Goal: Task Accomplishment & Management: Manage account settings

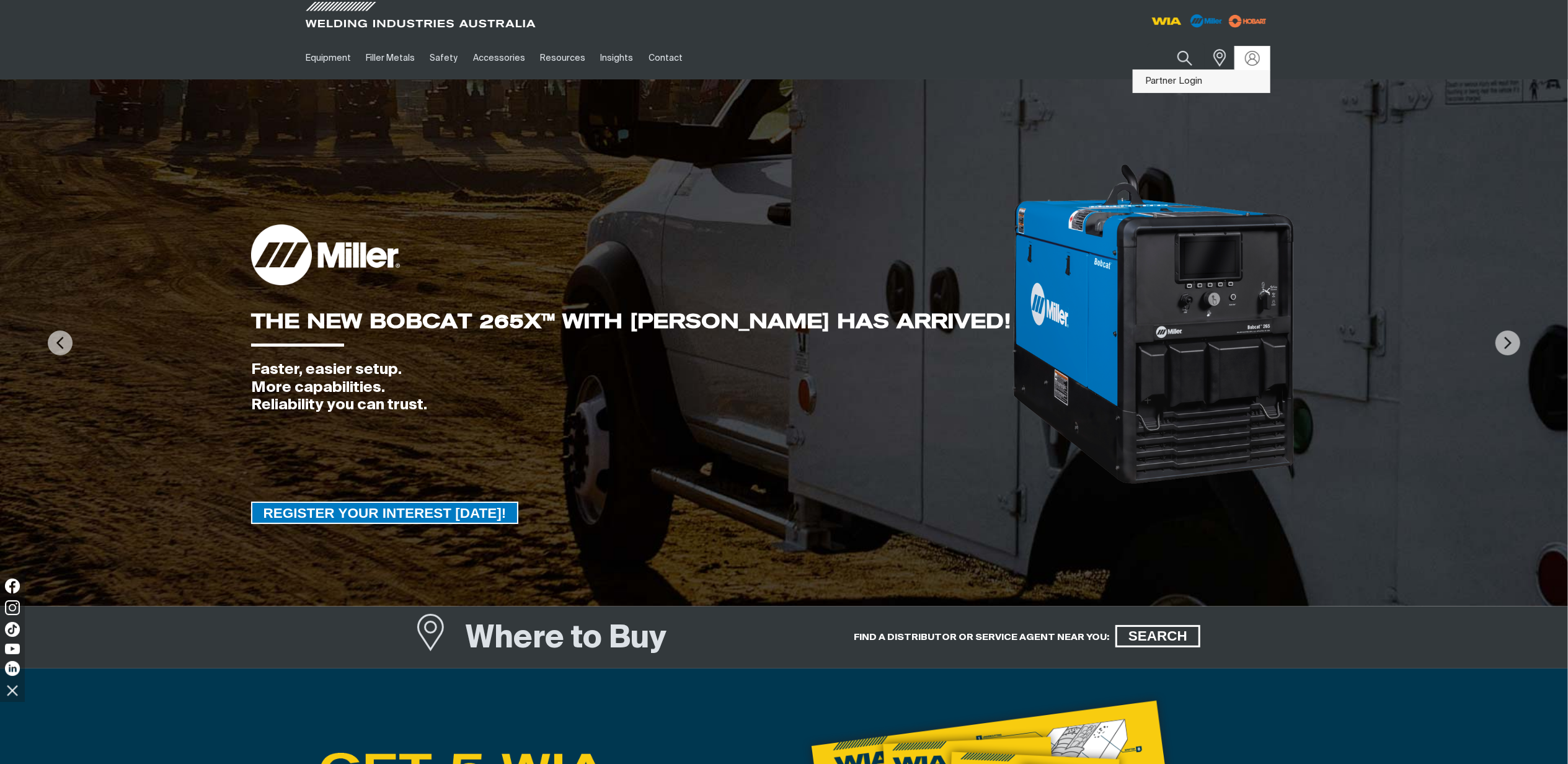
click at [1196, 83] on link "Partner Login" at bounding box center [1202, 81] width 137 height 23
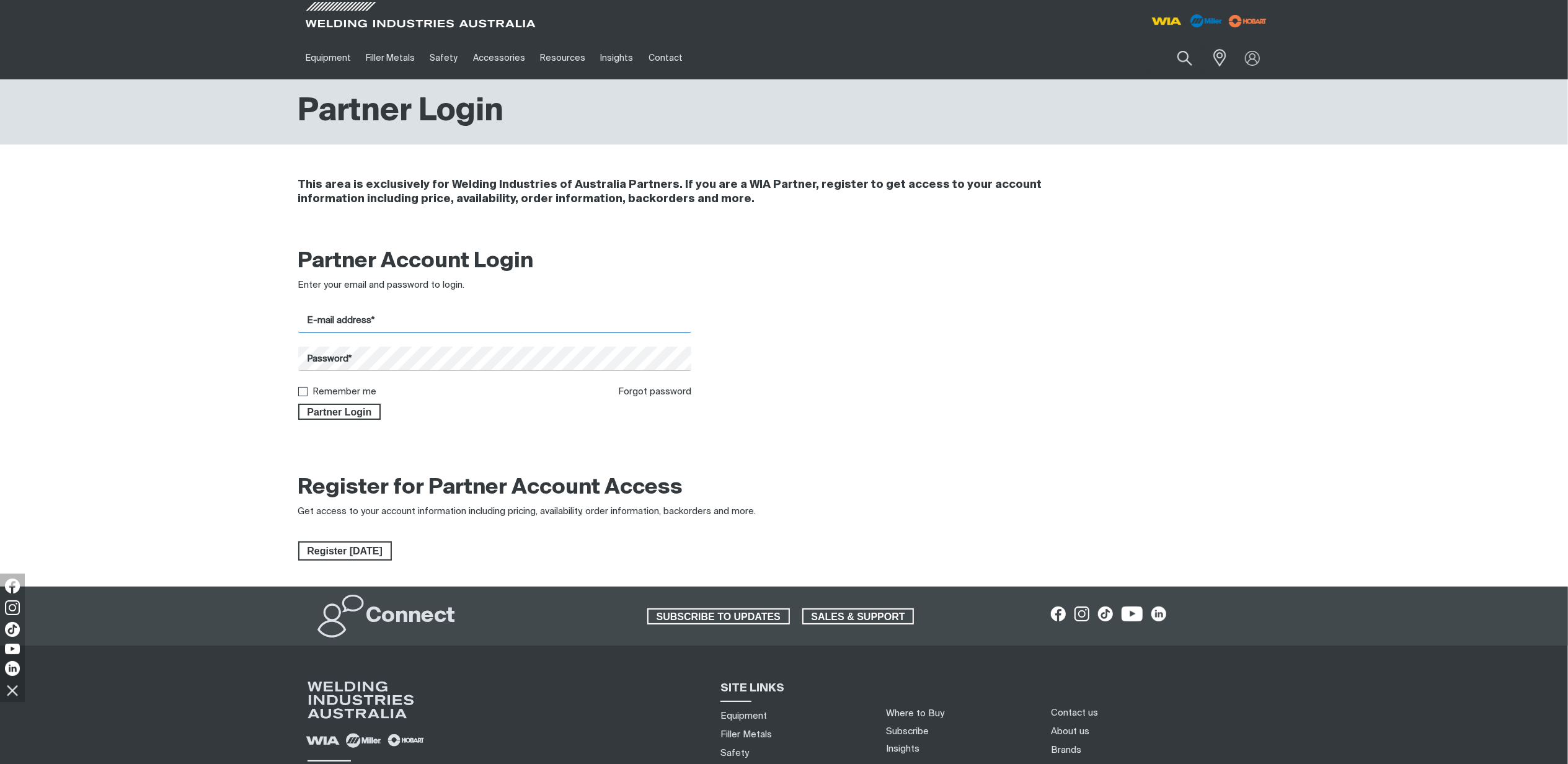
type input "[PERSON_NAME][EMAIL_ADDRESS][PERSON_NAME][DOMAIN_NAME]"
click at [358, 418] on span "Partner Login" at bounding box center [340, 412] width 81 height 17
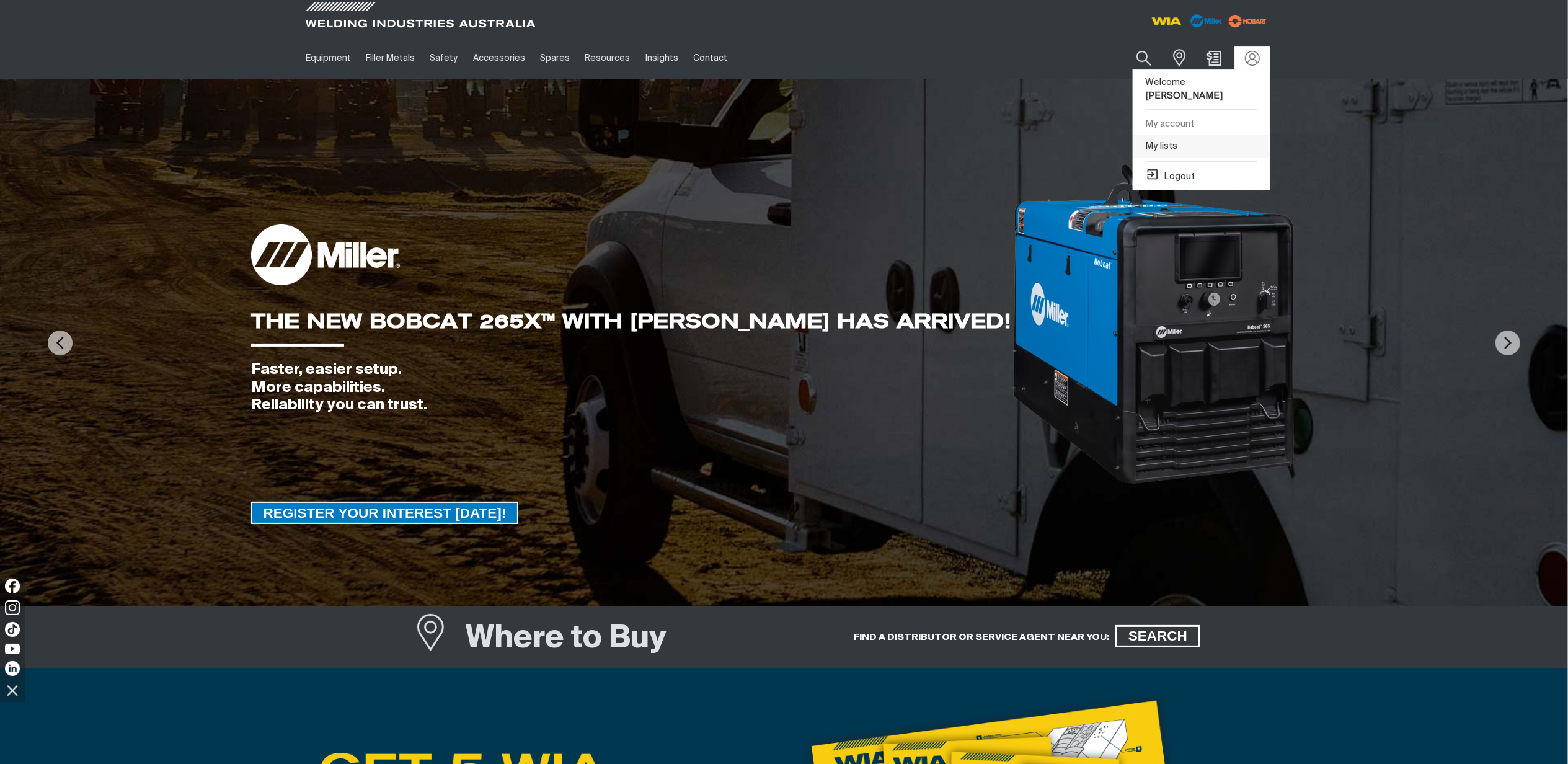
click at [1174, 139] on link "My lists" at bounding box center [1202, 146] width 137 height 23
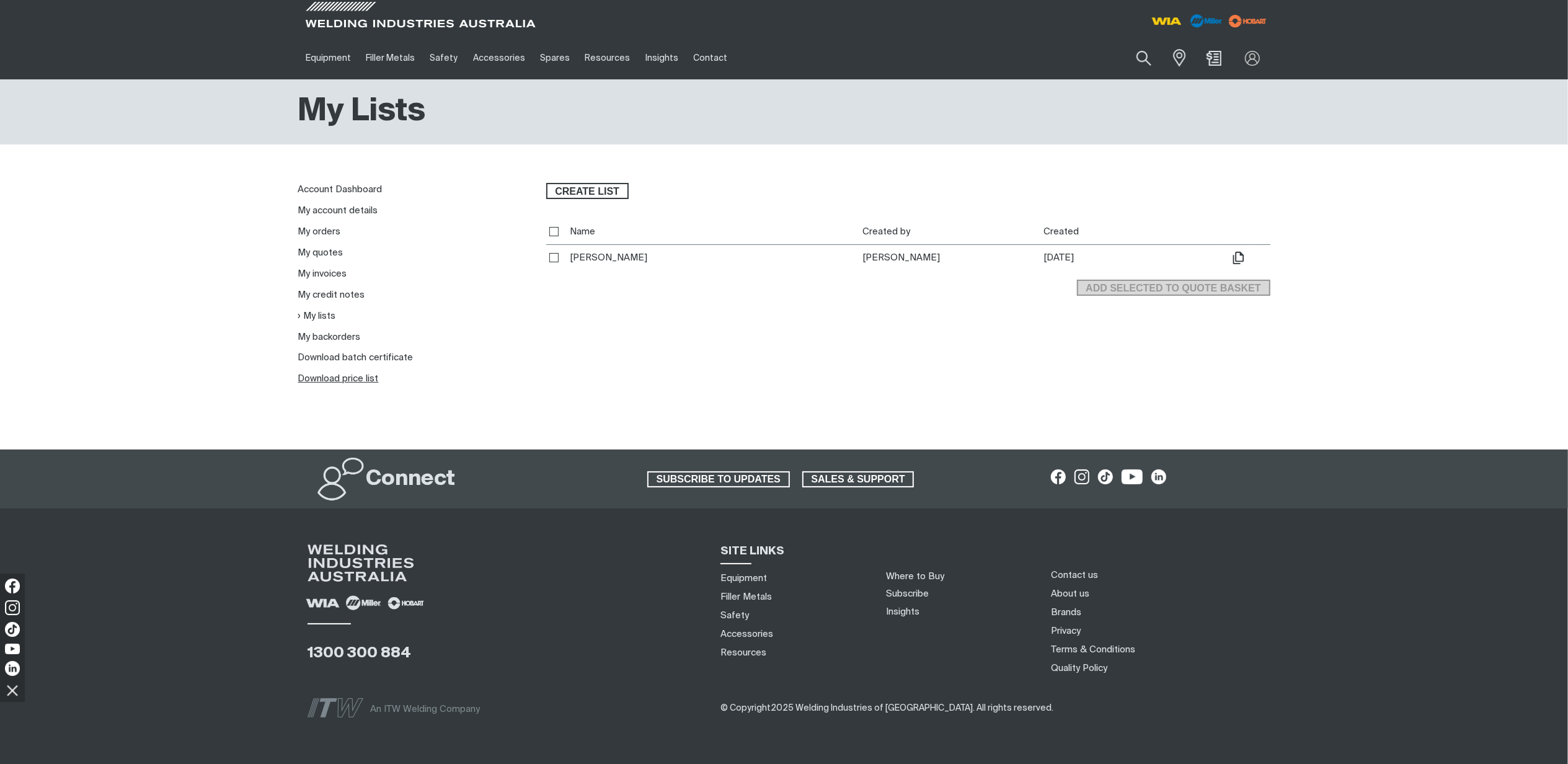
click at [345, 377] on link "Download price list" at bounding box center [339, 378] width 81 height 9
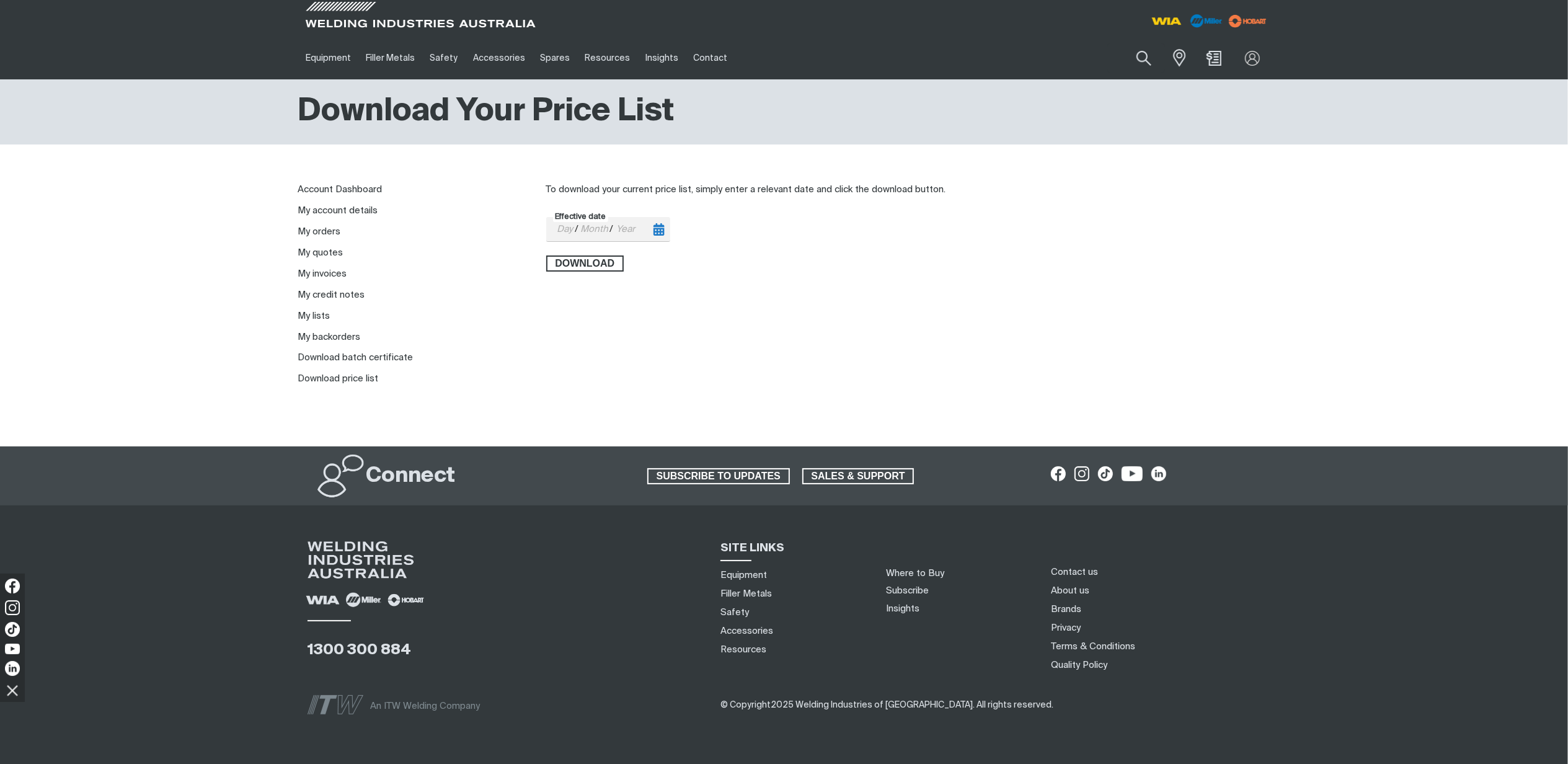
click at [643, 230] on div "Day / Month / Year" at bounding box center [602, 229] width 95 height 23
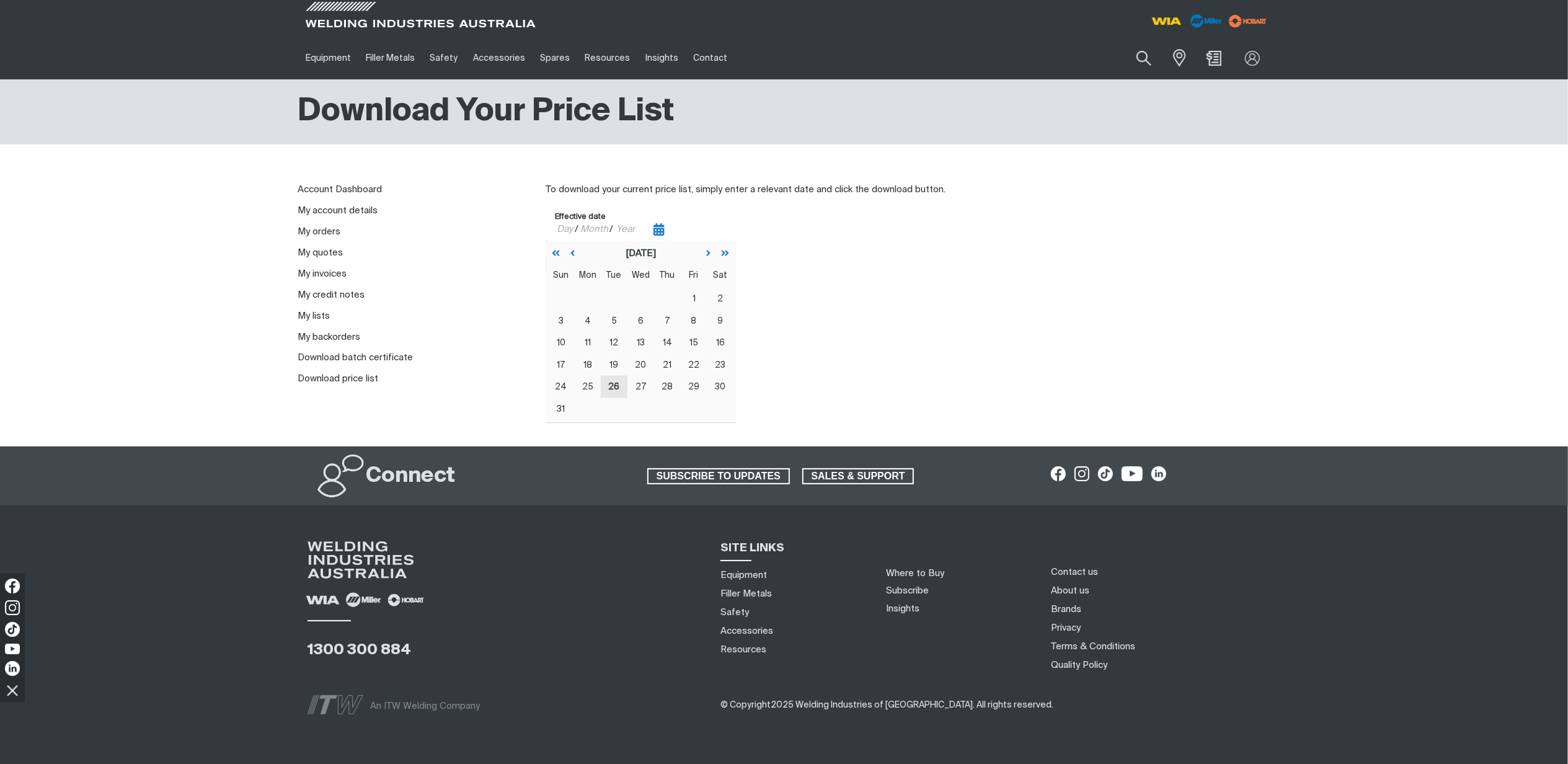
click at [620, 388] on button "26" at bounding box center [614, 387] width 27 height 22
type input "[DATE]"
type input "26"
type input "08"
type input "2025"
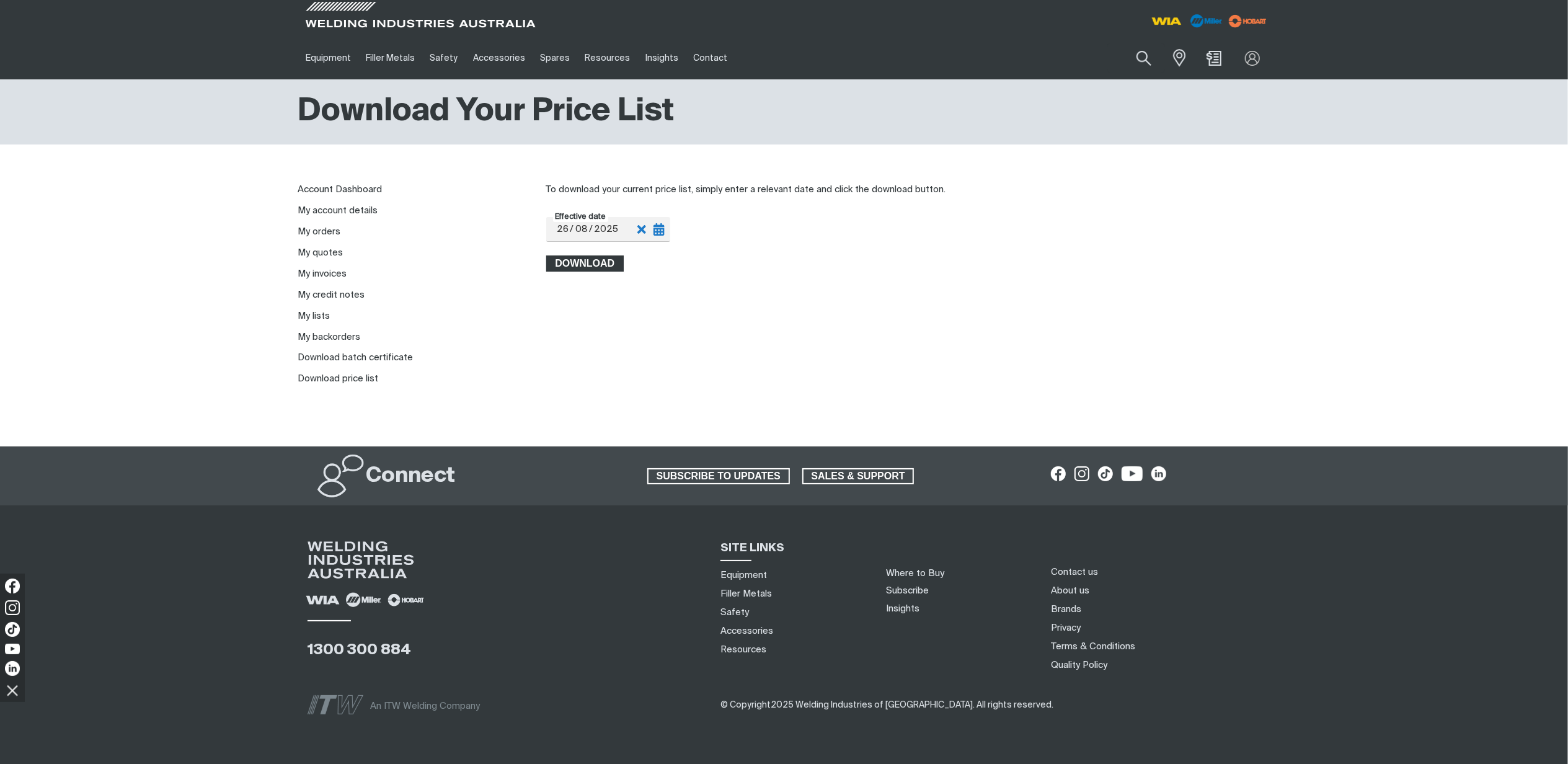
click at [588, 264] on span "Download" at bounding box center [585, 264] width 75 height 17
click at [966, 312] on div "To download your current price list, simply enter a relevant date and click the…" at bounding box center [908, 284] width 724 height 203
click at [345, 332] on link "My backorders" at bounding box center [330, 337] width 62 height 9
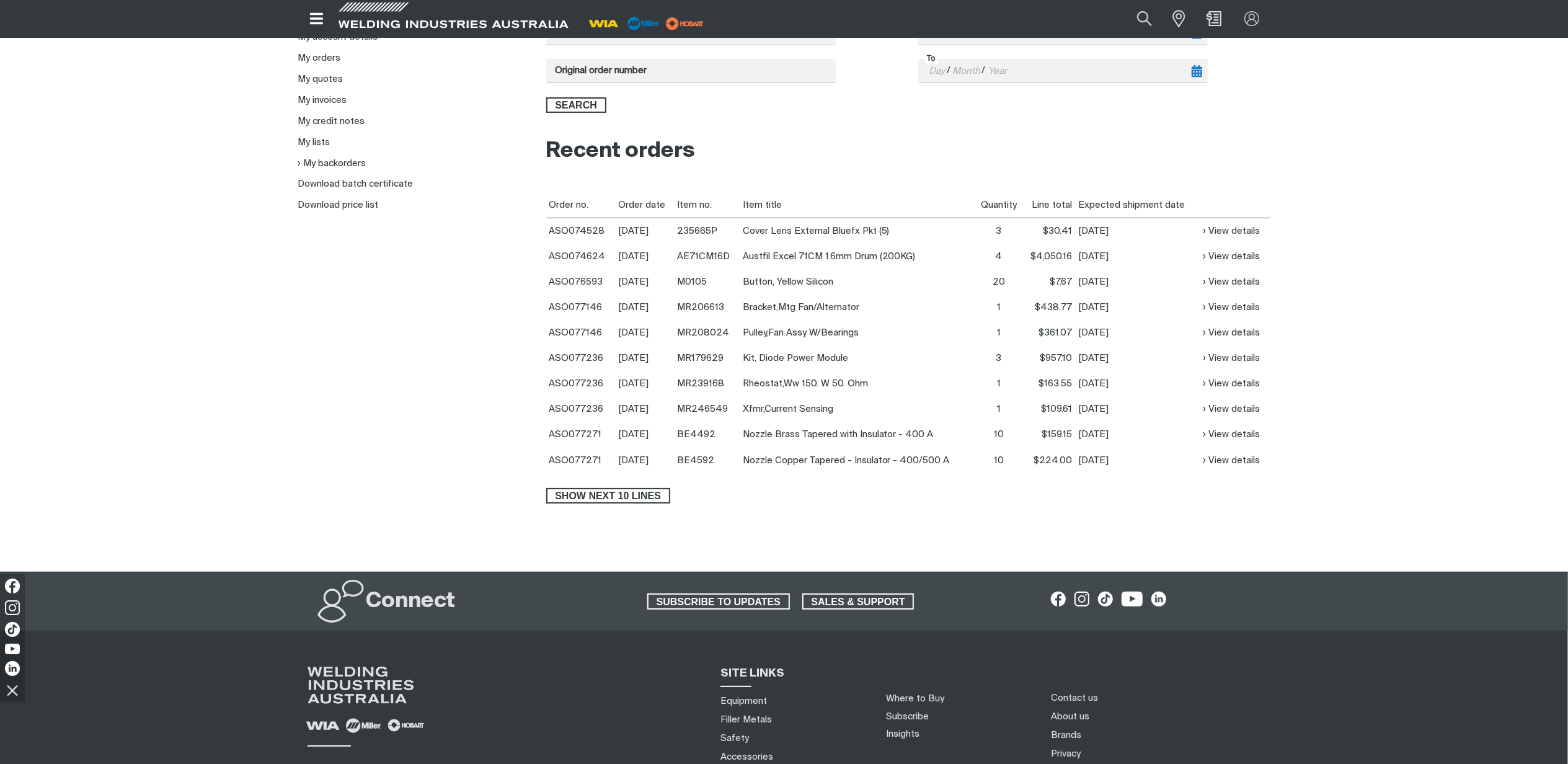
scroll to position [165, 0]
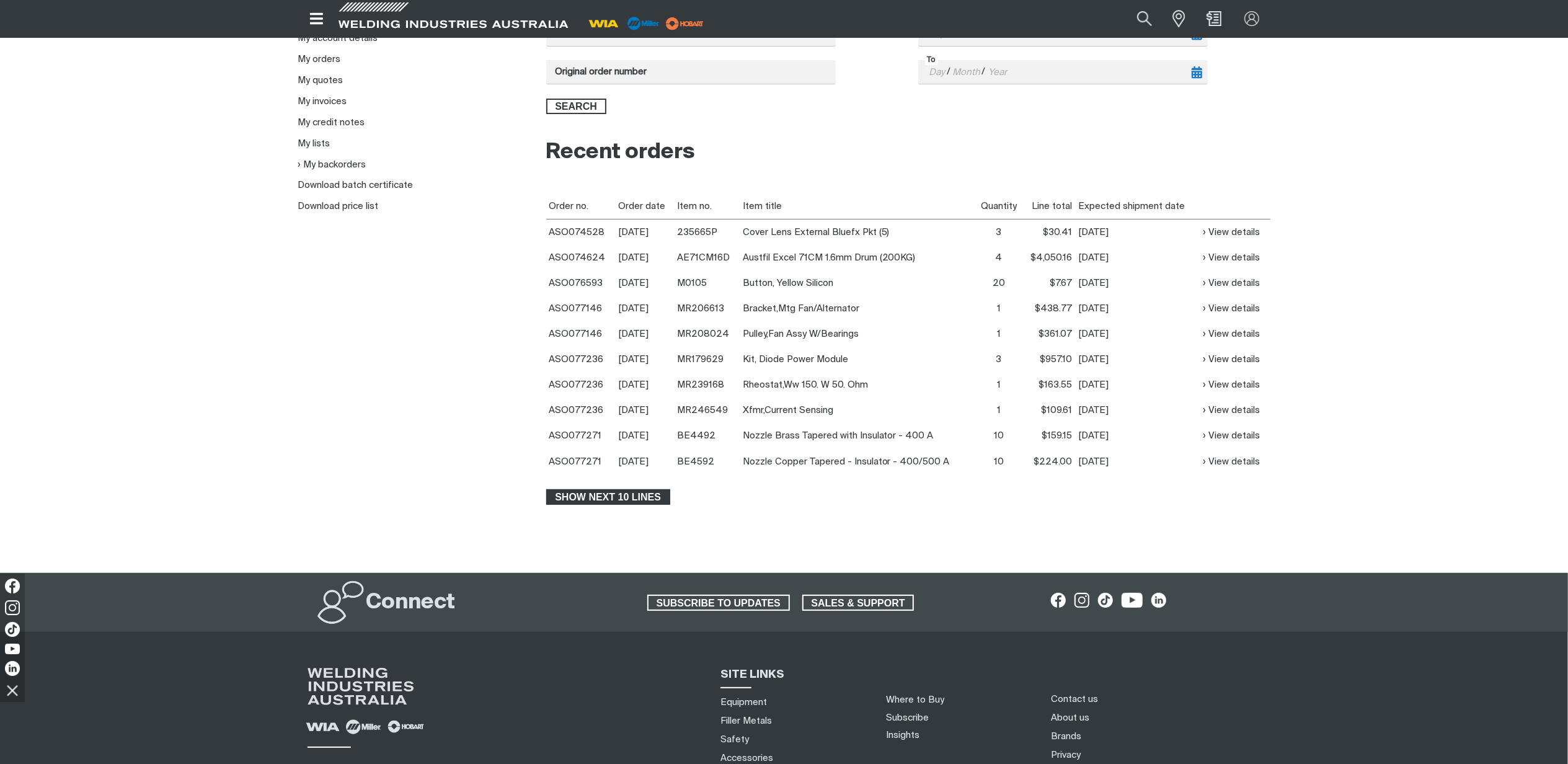
click at [654, 494] on span "Show next 10 lines" at bounding box center [608, 498] width 121 height 17
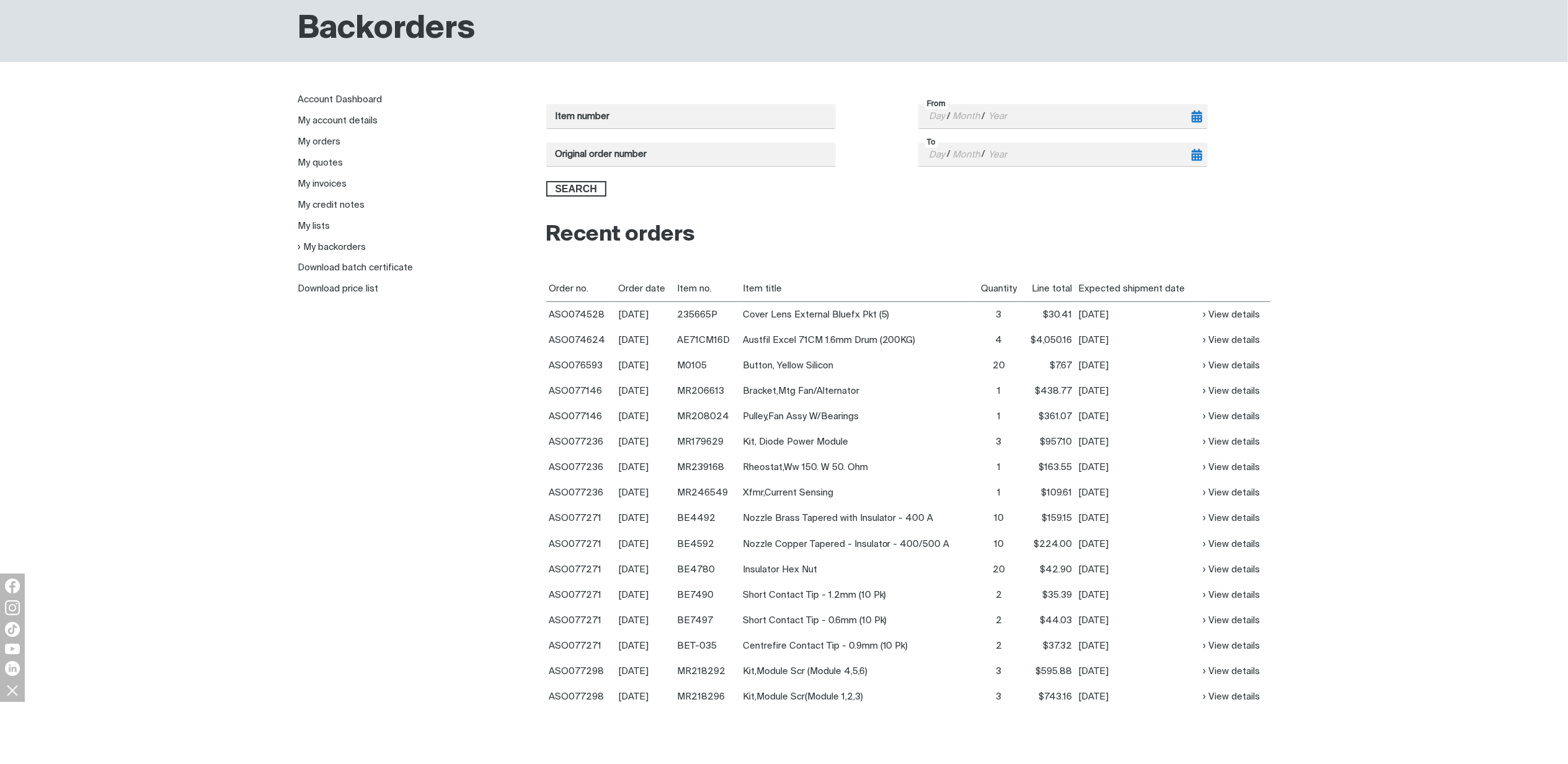
scroll to position [0, 0]
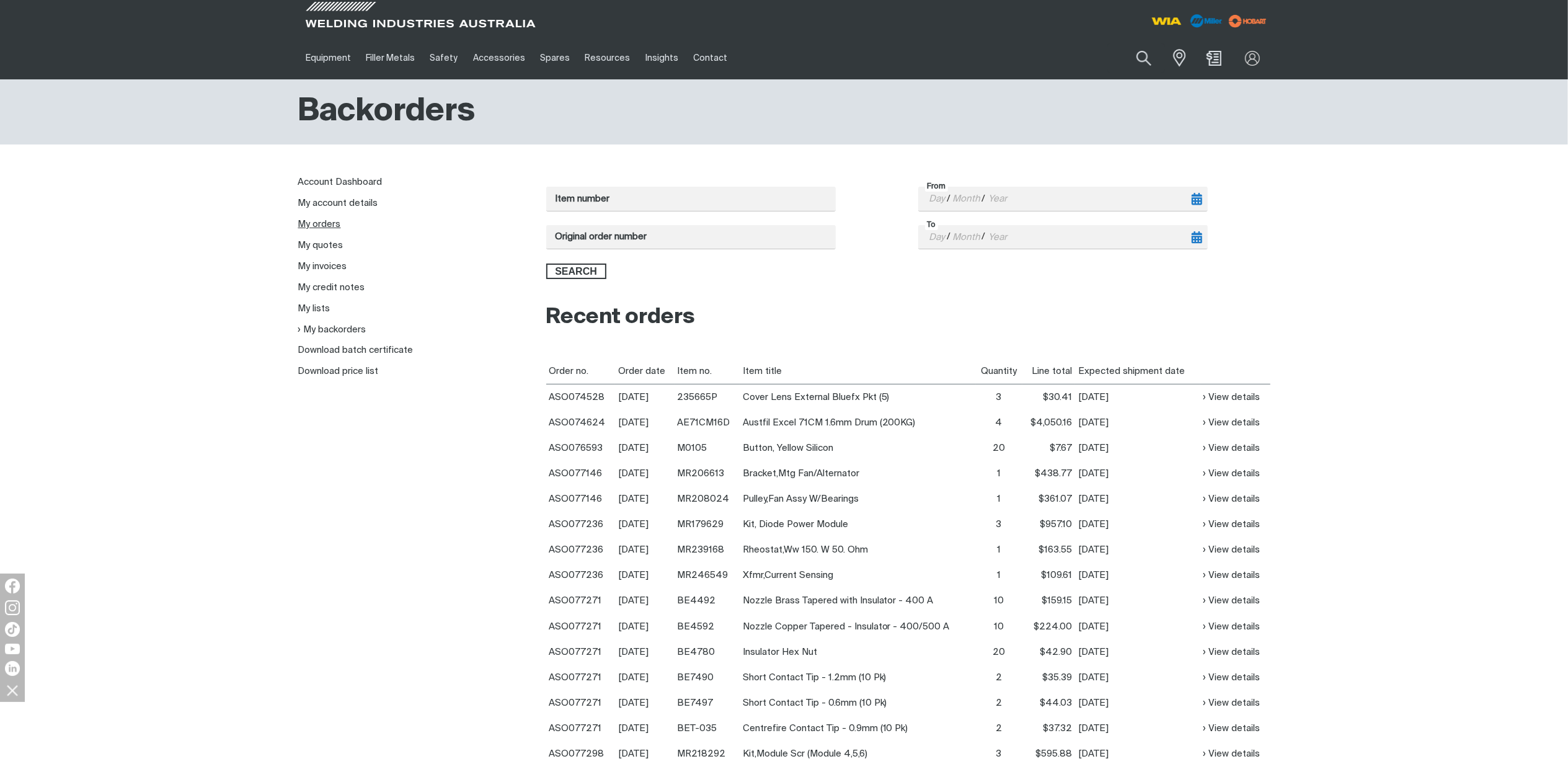
click at [330, 225] on link "My orders" at bounding box center [319, 224] width 43 height 9
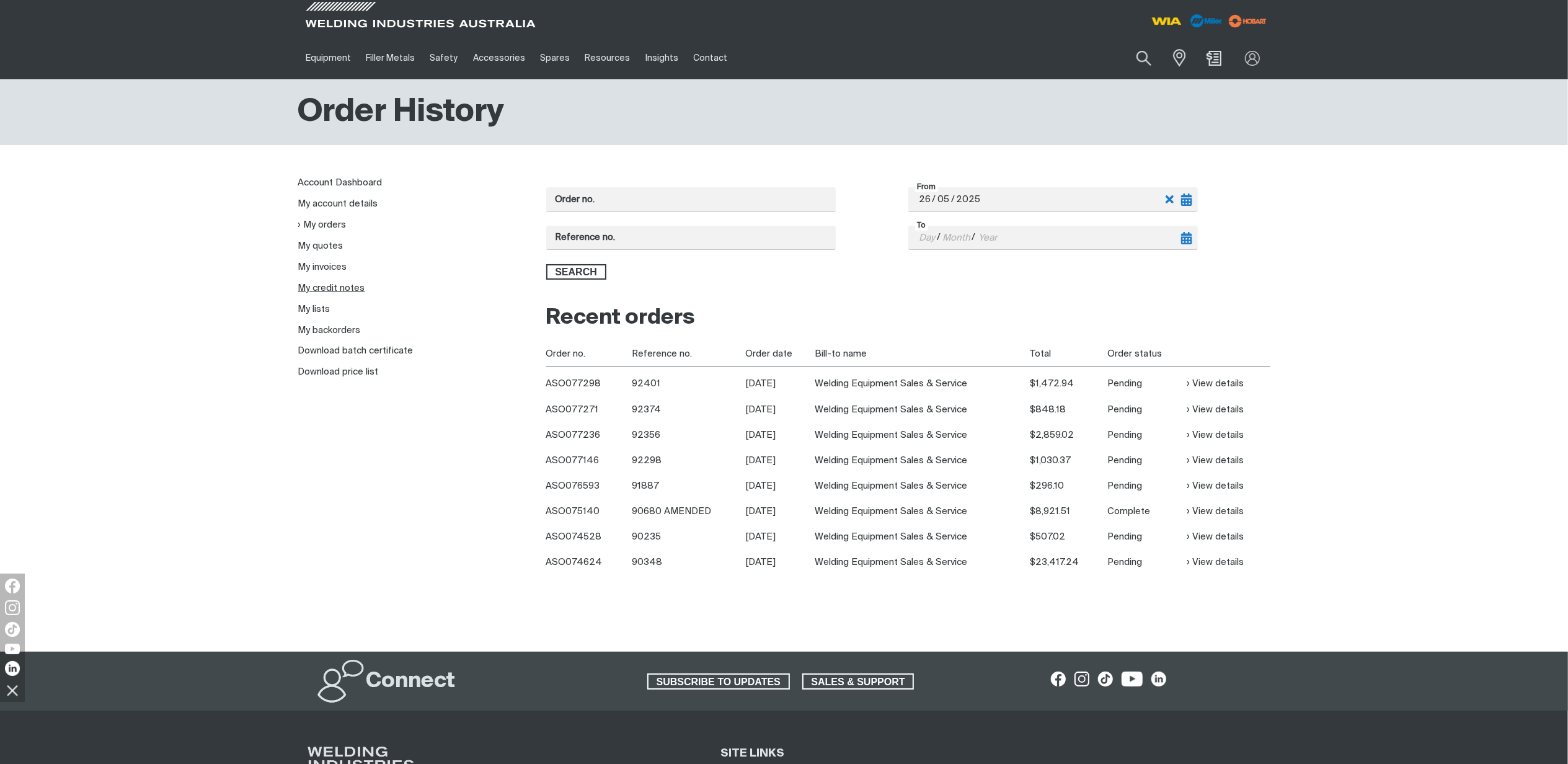
click at [326, 284] on link "My credit notes" at bounding box center [331, 288] width 67 height 9
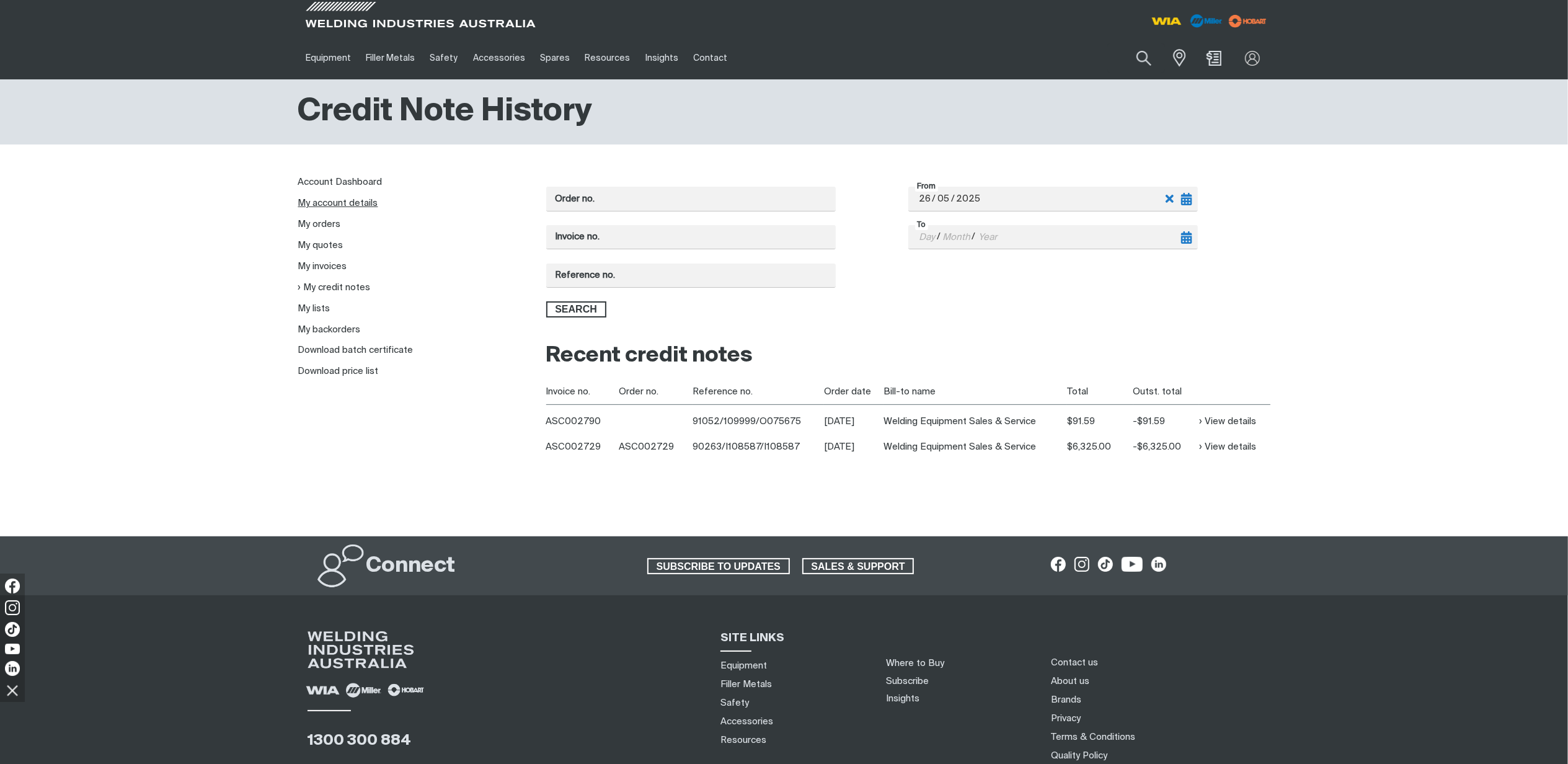
click at [340, 204] on link "My account details" at bounding box center [338, 203] width 80 height 9
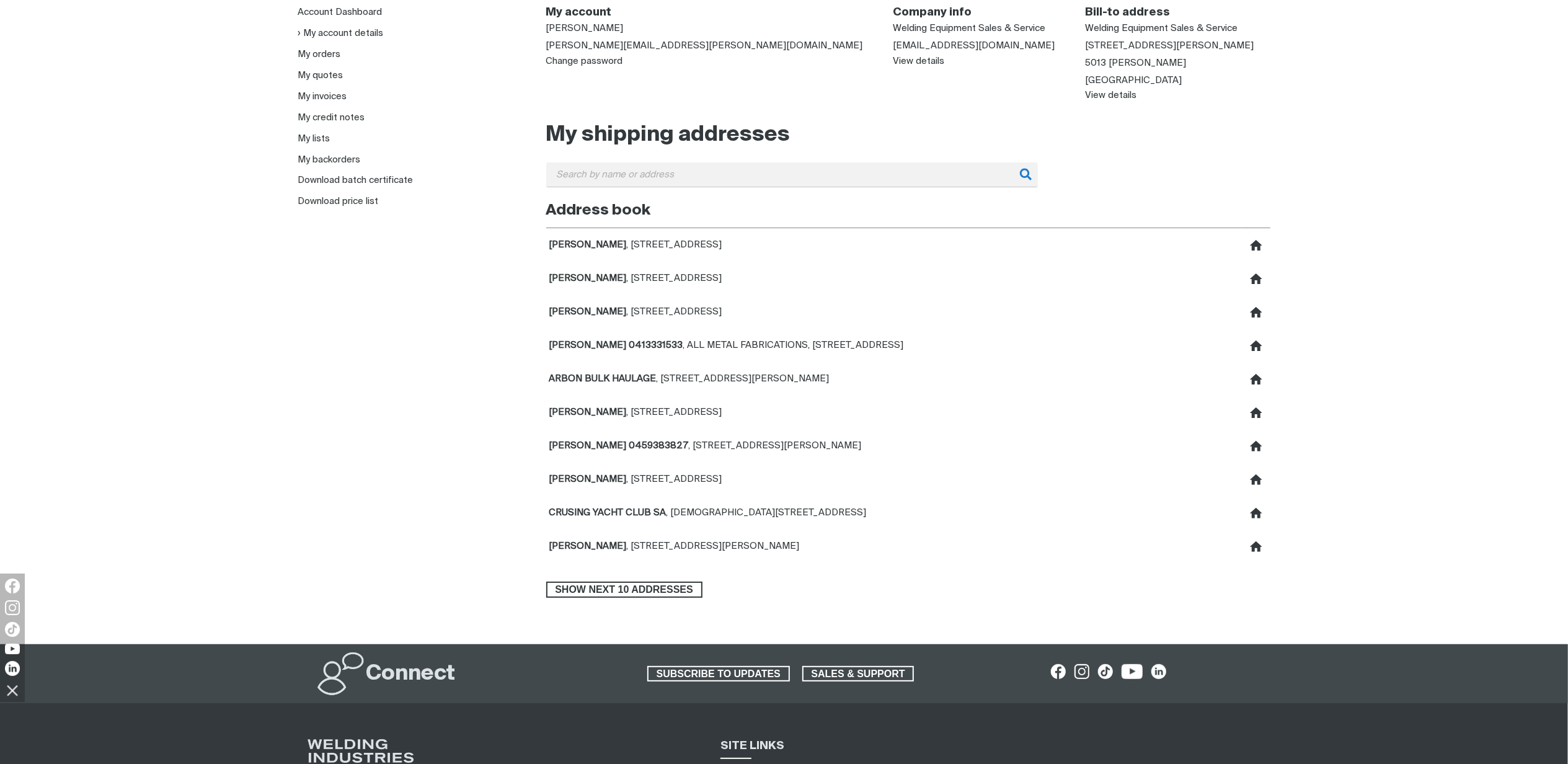
scroll to position [248, 0]
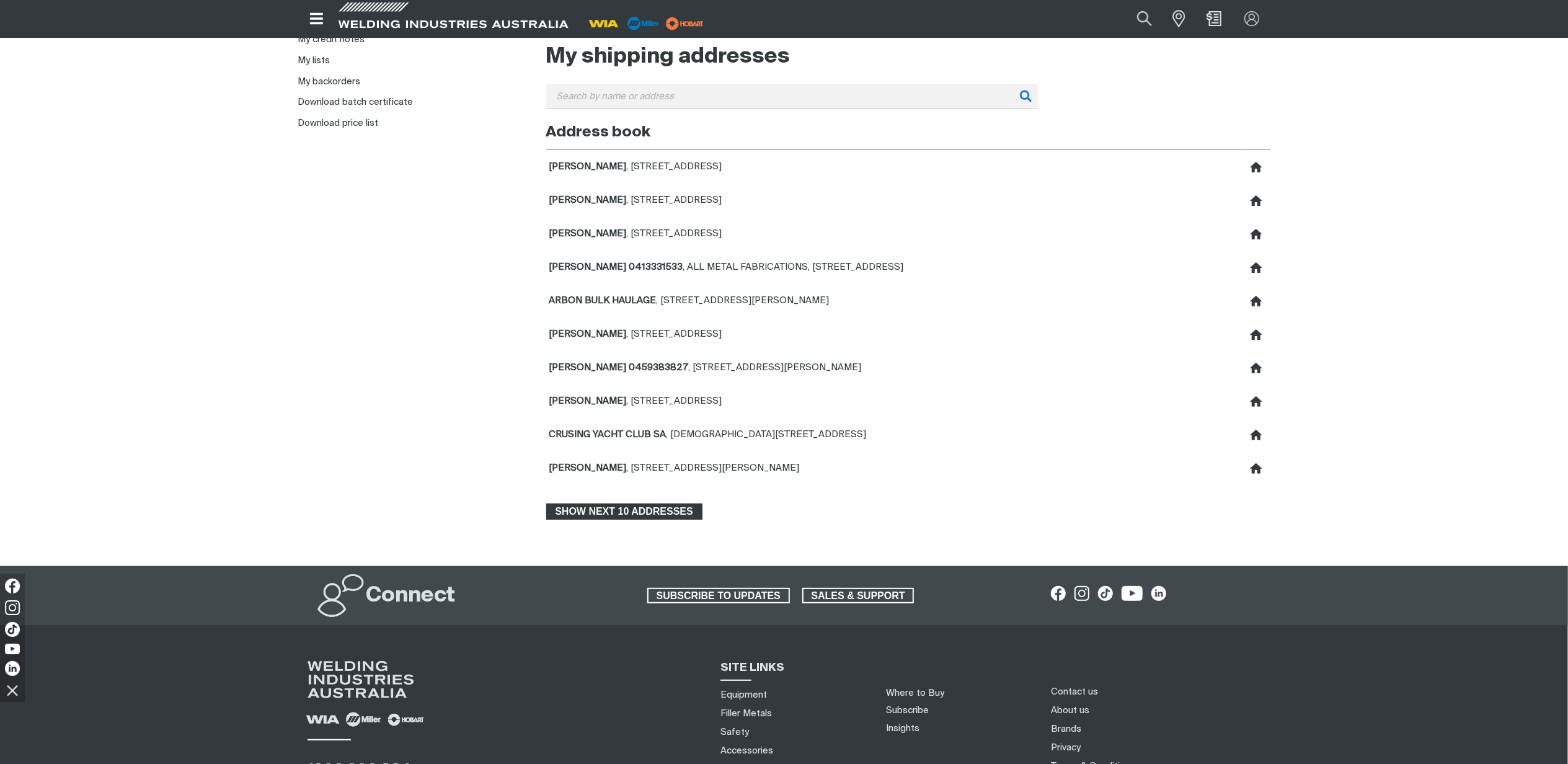
click at [612, 515] on span "Show next 10 addresses" at bounding box center [624, 511] width 154 height 17
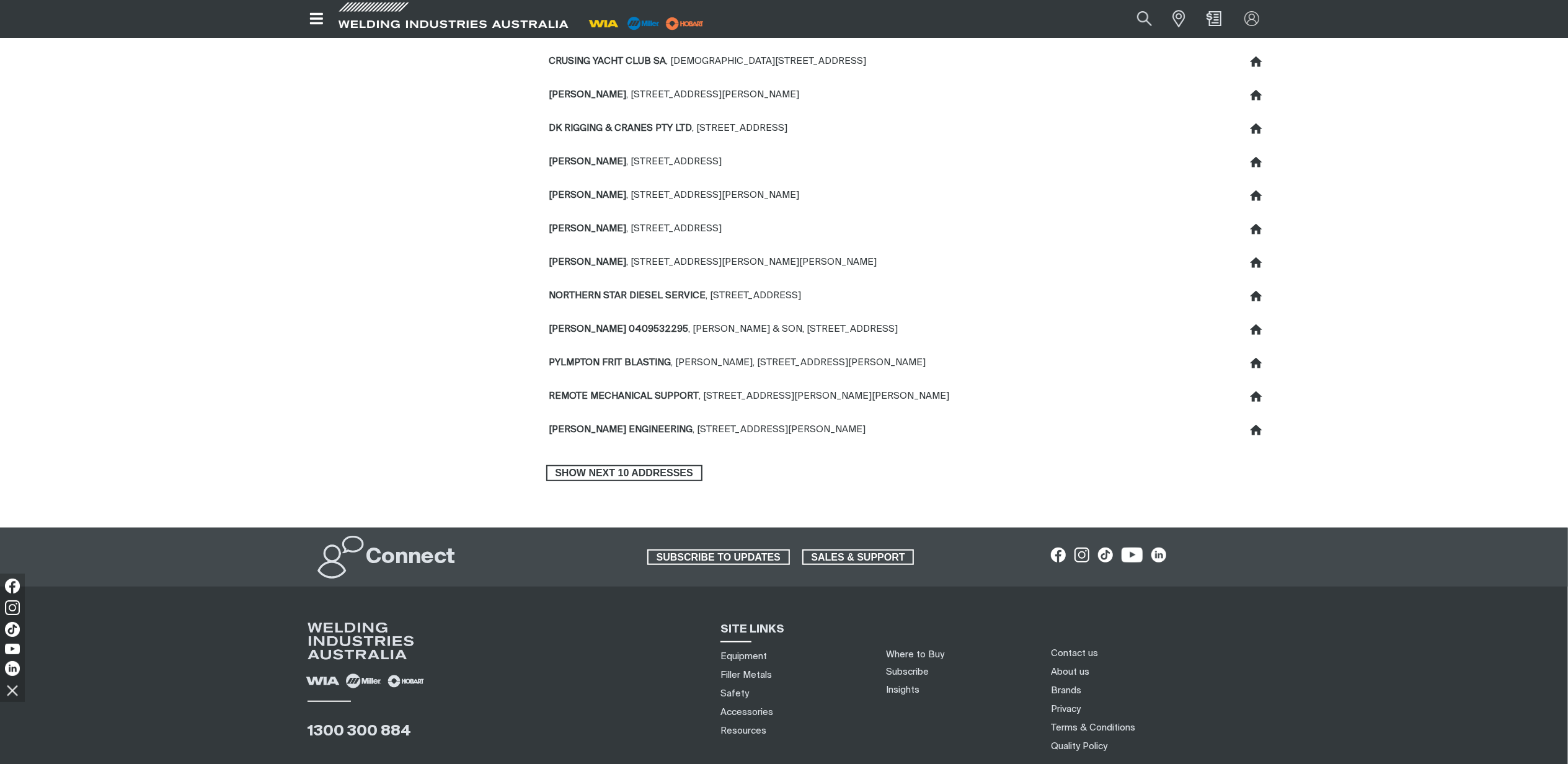
scroll to position [661, 0]
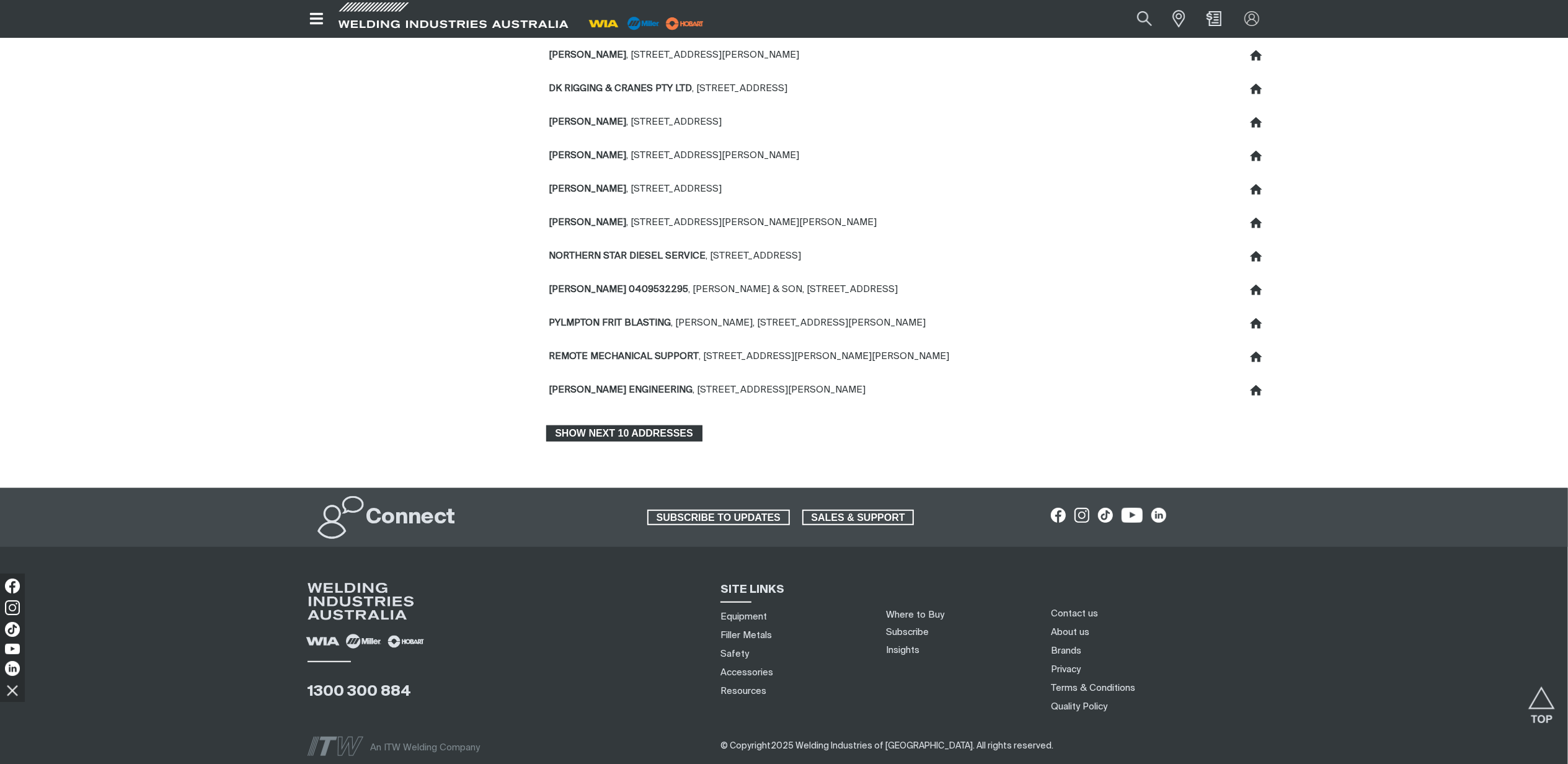
click at [658, 437] on span "Show next 10 addresses" at bounding box center [624, 433] width 154 height 17
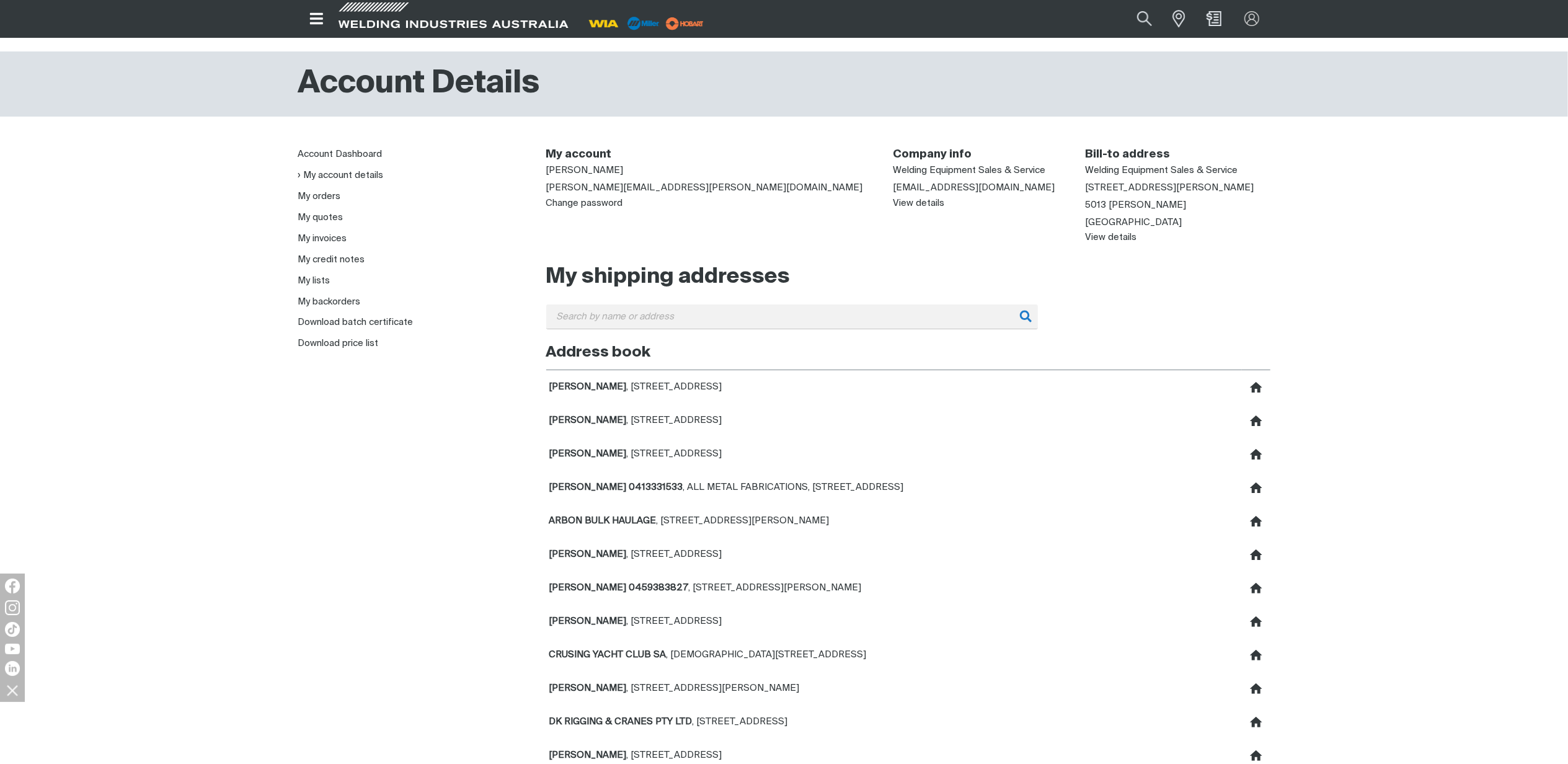
scroll to position [0, 0]
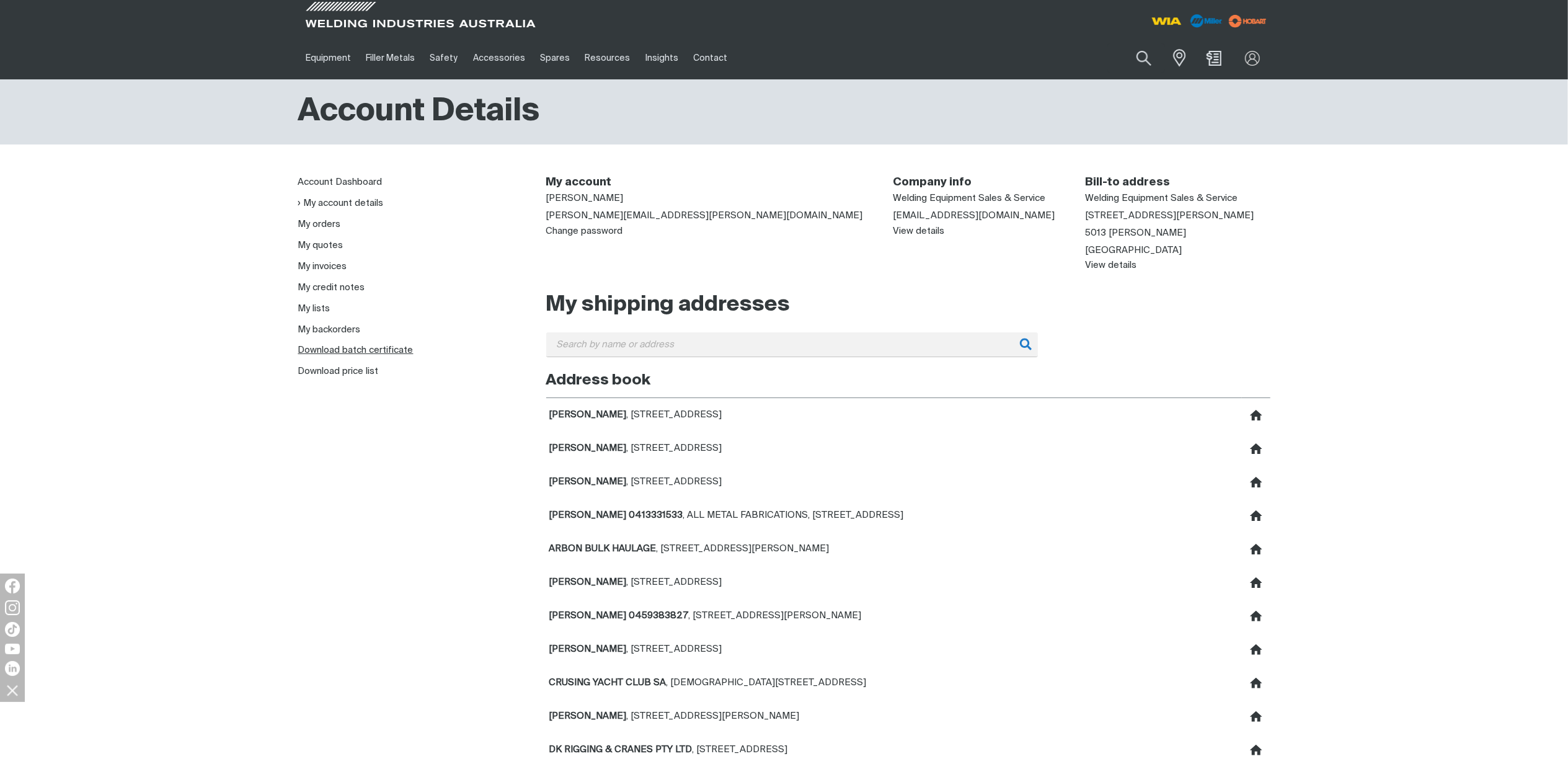
click at [374, 348] on link "Download batch certificate" at bounding box center [356, 350] width 116 height 9
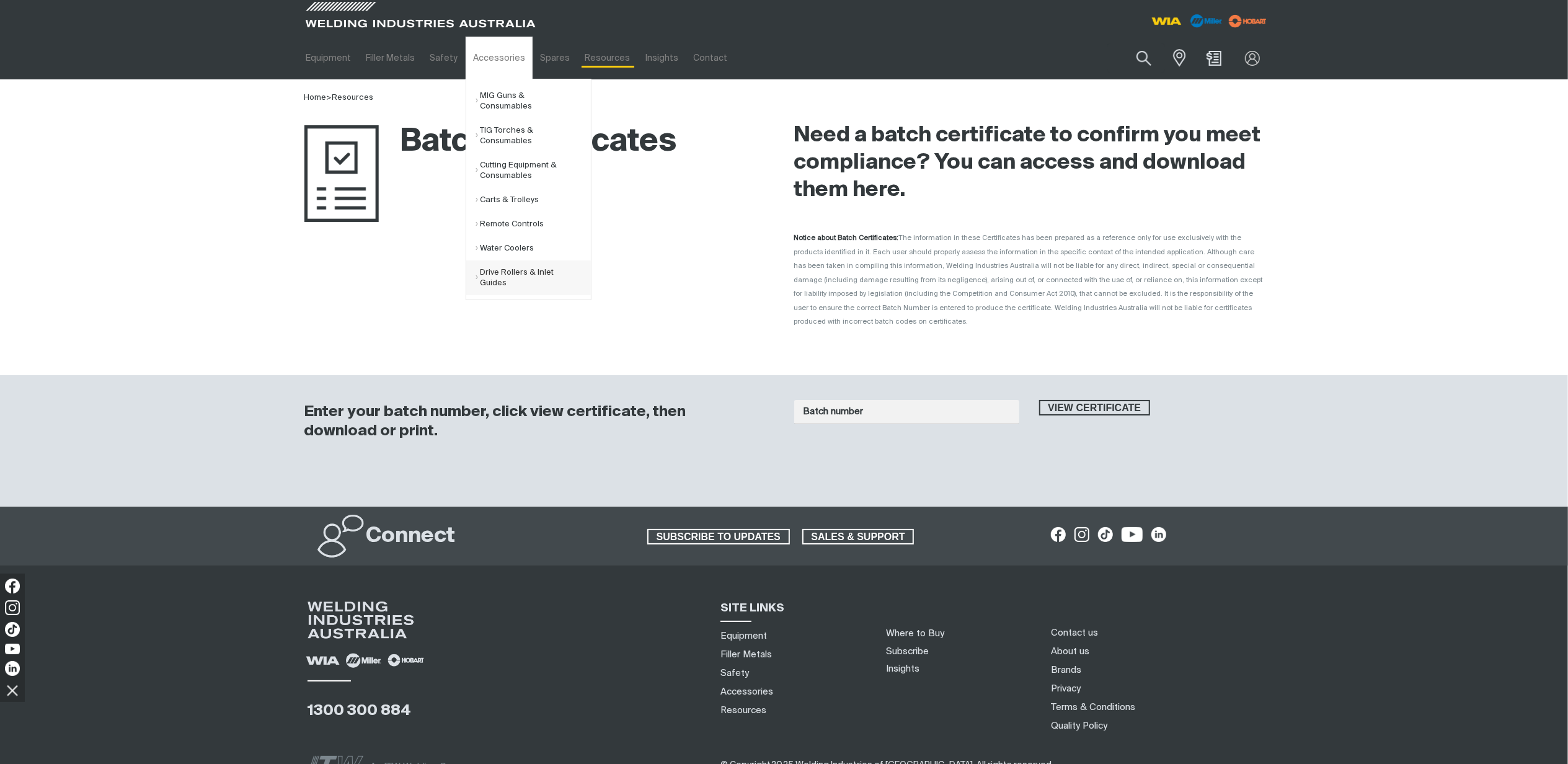
click at [488, 286] on link "Drive Rollers & Inlet Guides" at bounding box center [533, 278] width 116 height 35
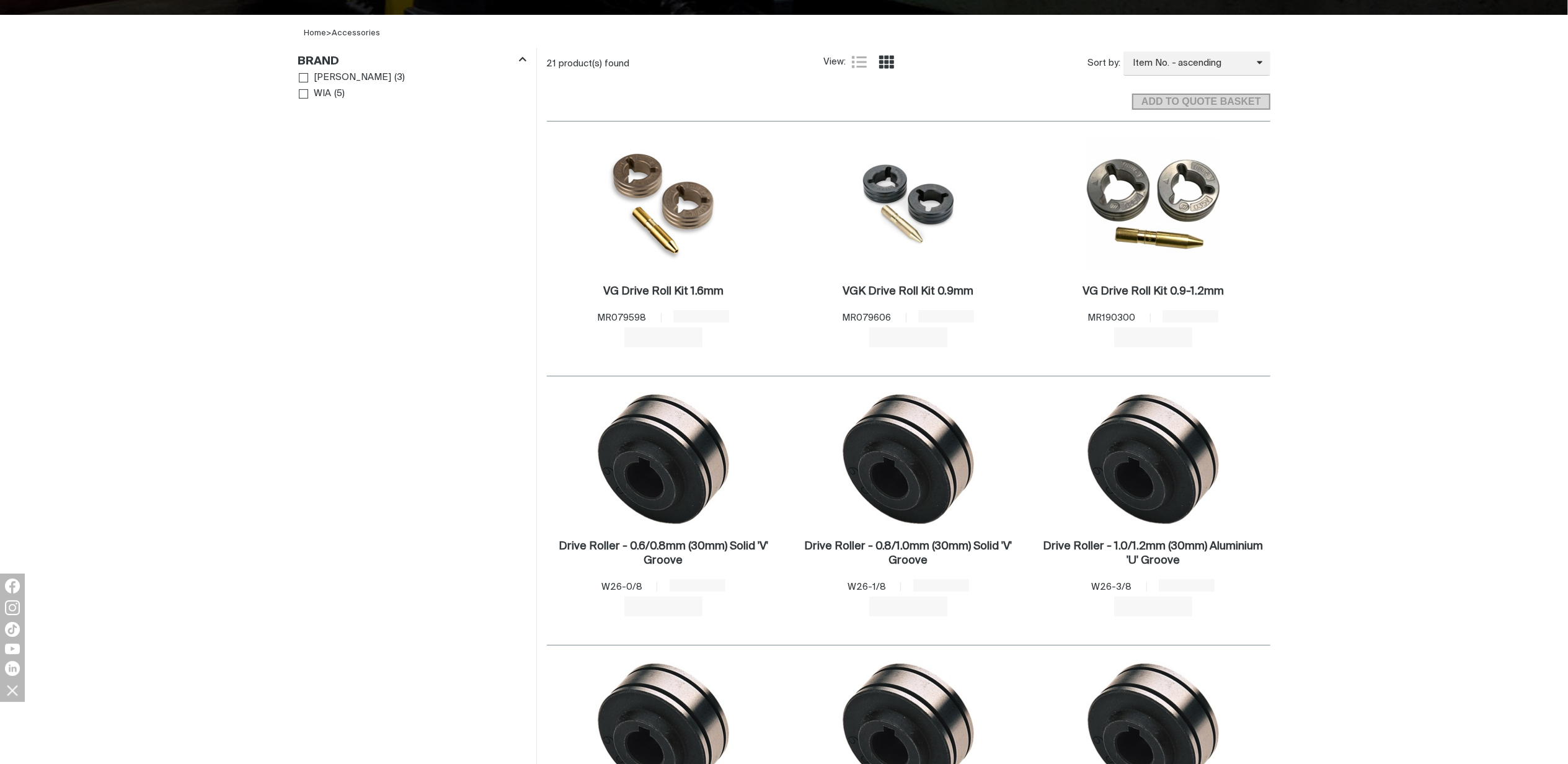
scroll to position [413, 0]
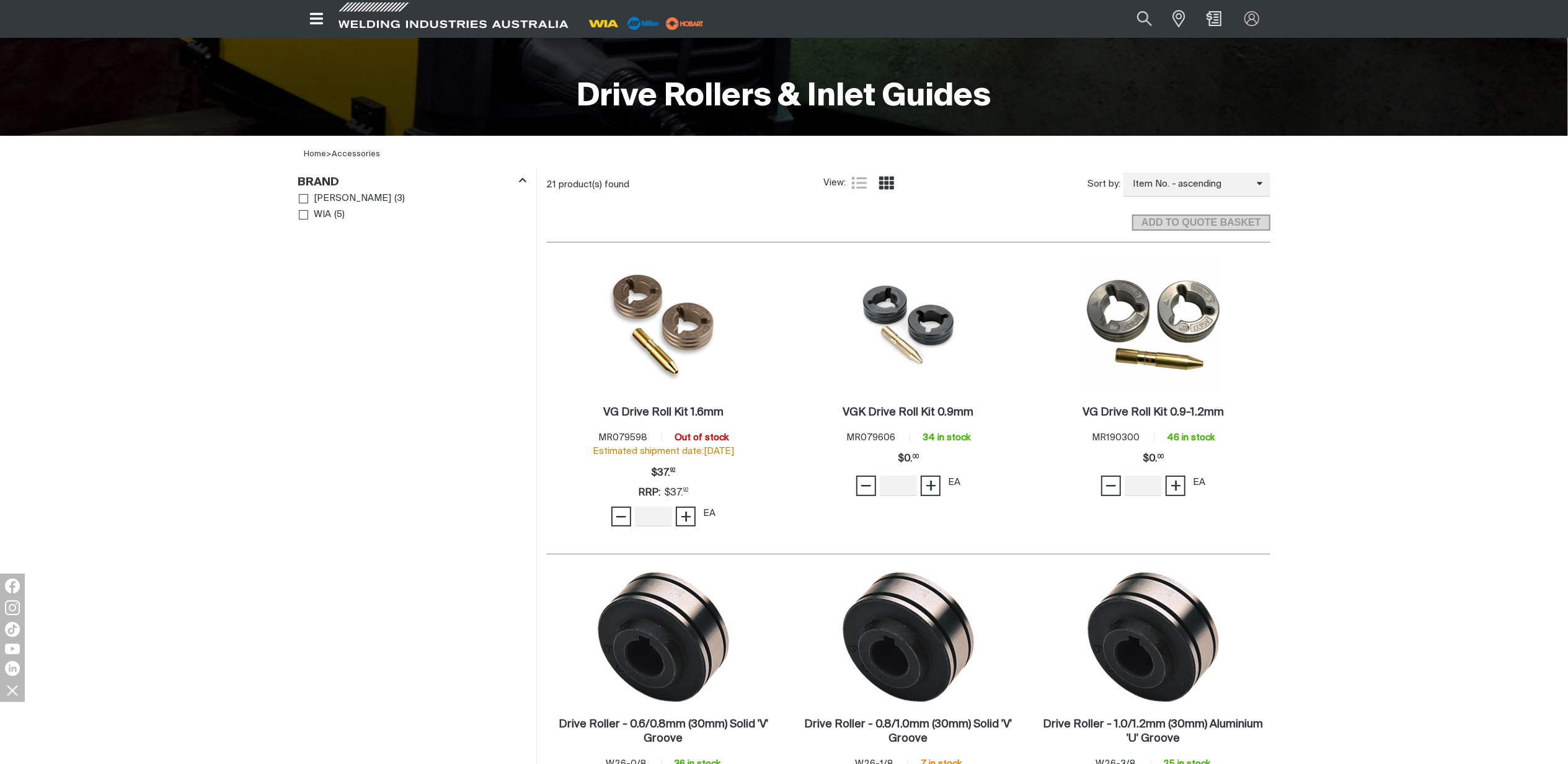
scroll to position [248, 0]
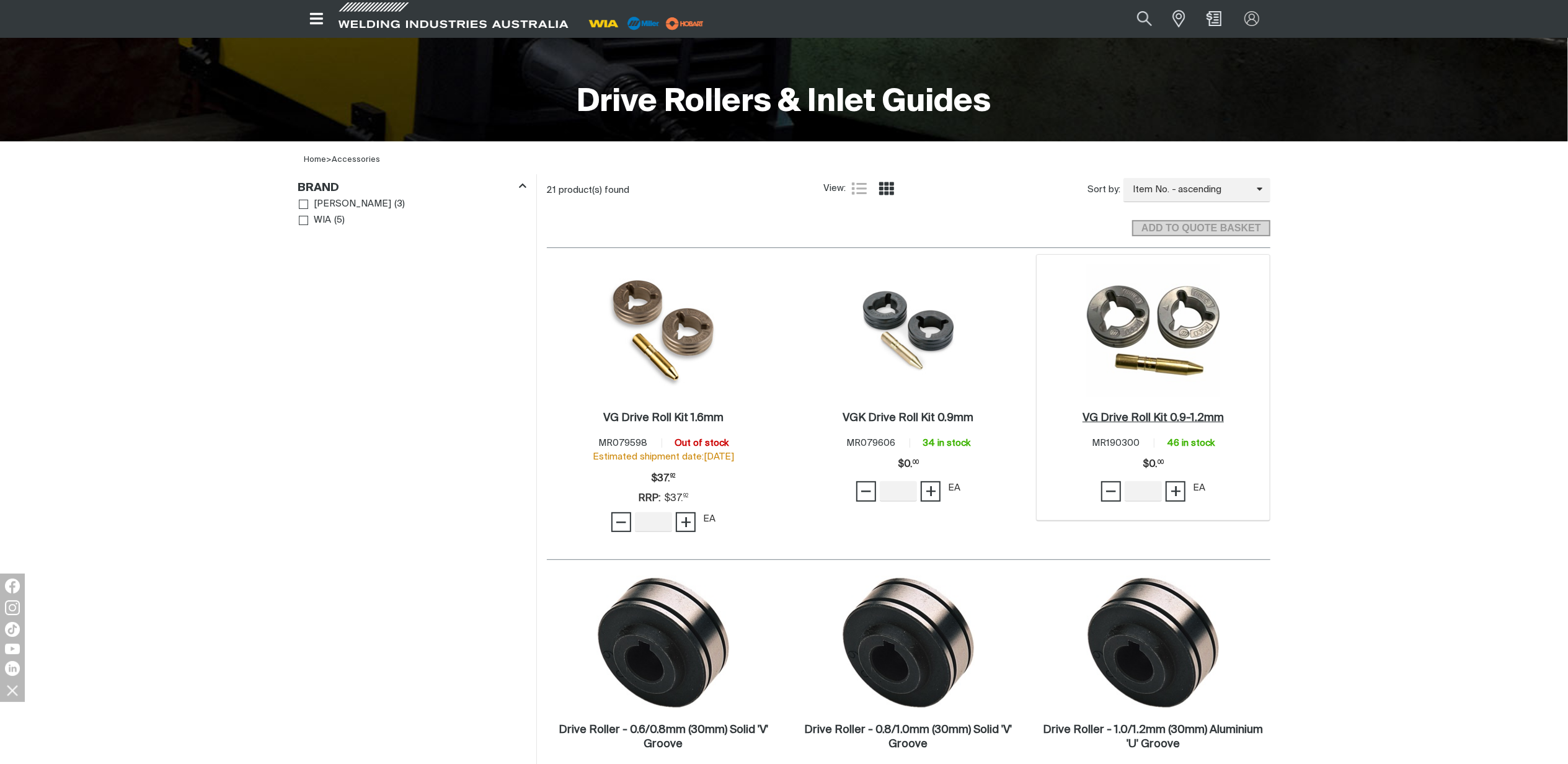
click at [1149, 418] on h2 "VG Drive Roll Kit 0.9-1.2mm ." at bounding box center [1153, 418] width 141 height 11
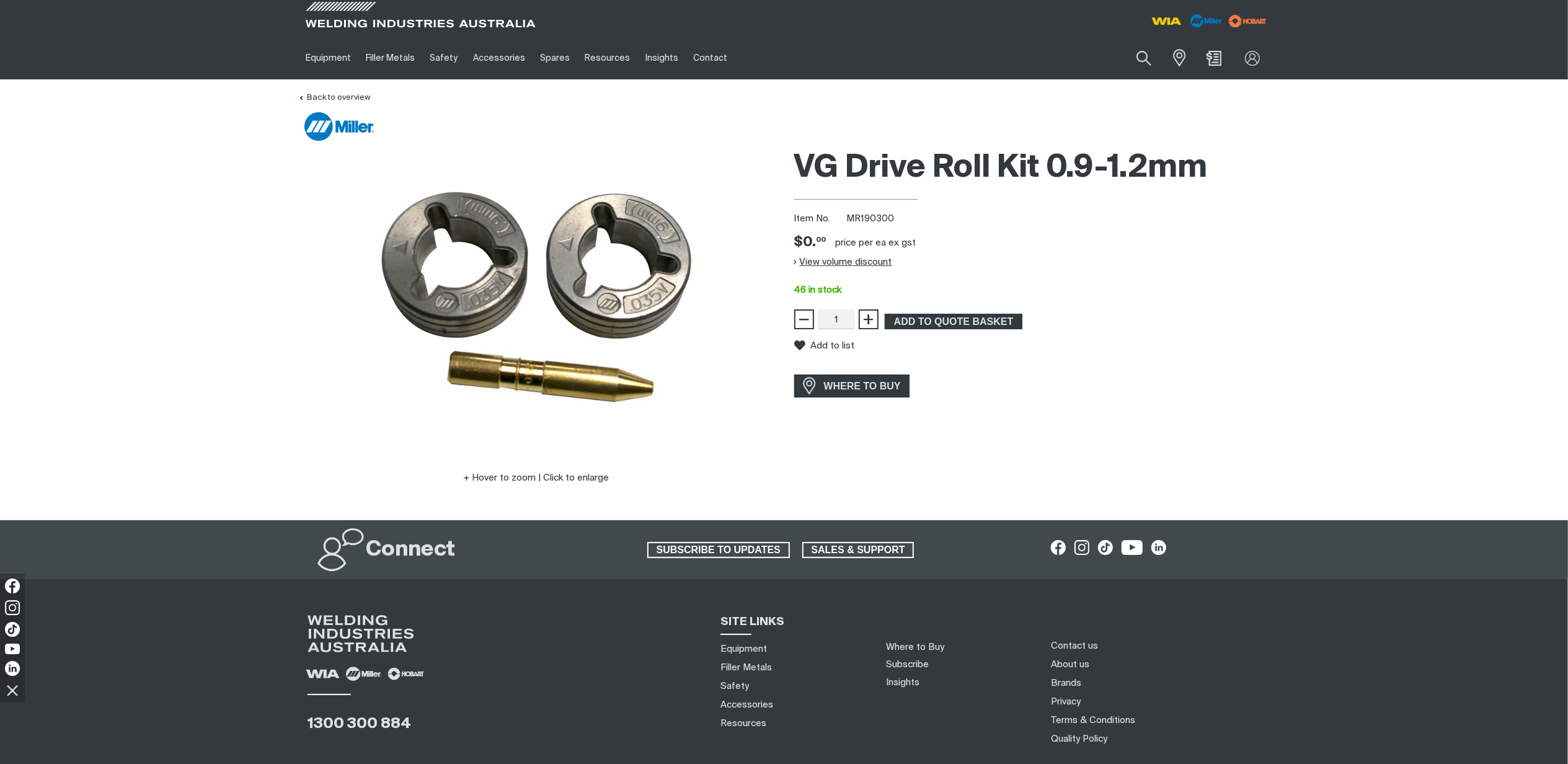
click at [844, 262] on button "View volume discount" at bounding box center [843, 262] width 98 height 20
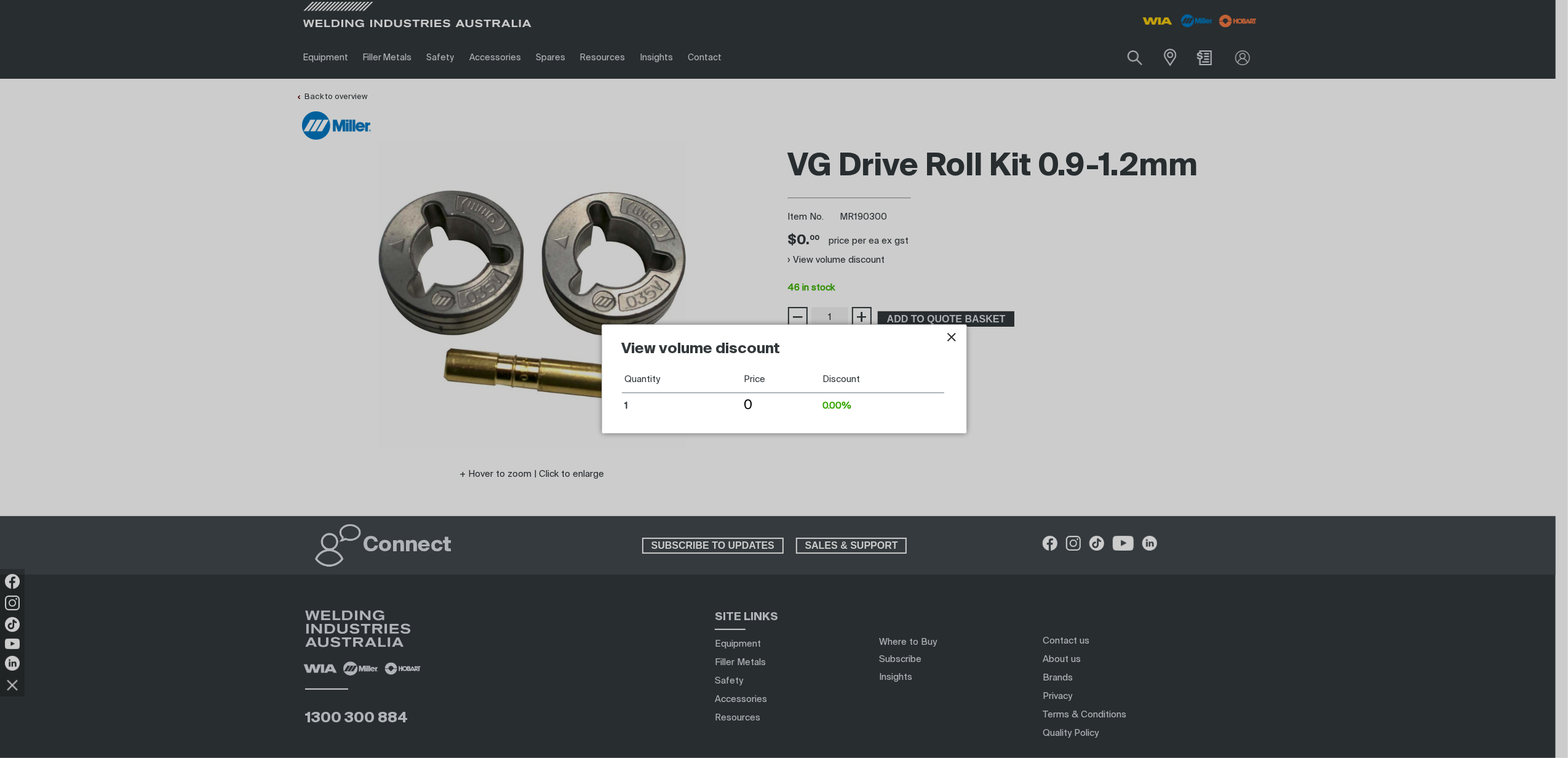
click at [945, 336] on icon "Close pop-up overlay" at bounding box center [952, 337] width 15 height 15
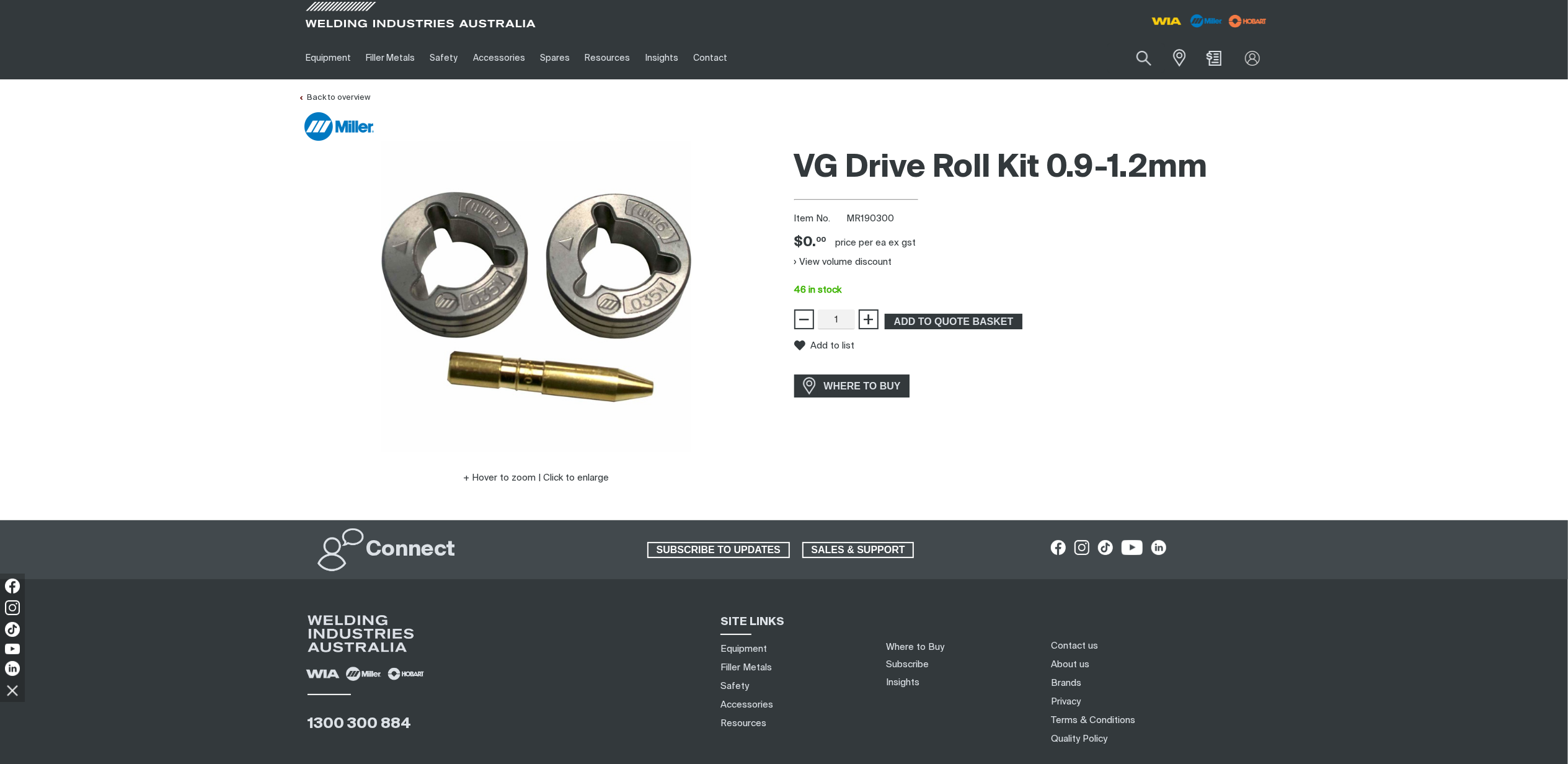
click at [886, 219] on span "MR190300" at bounding box center [870, 219] width 48 height 9
drag, startPoint x: 886, startPoint y: 219, endPoint x: 846, endPoint y: 216, distance: 40.1
click at [846, 216] on span "MR190300" at bounding box center [870, 219] width 48 height 9
copy span "MR190300"
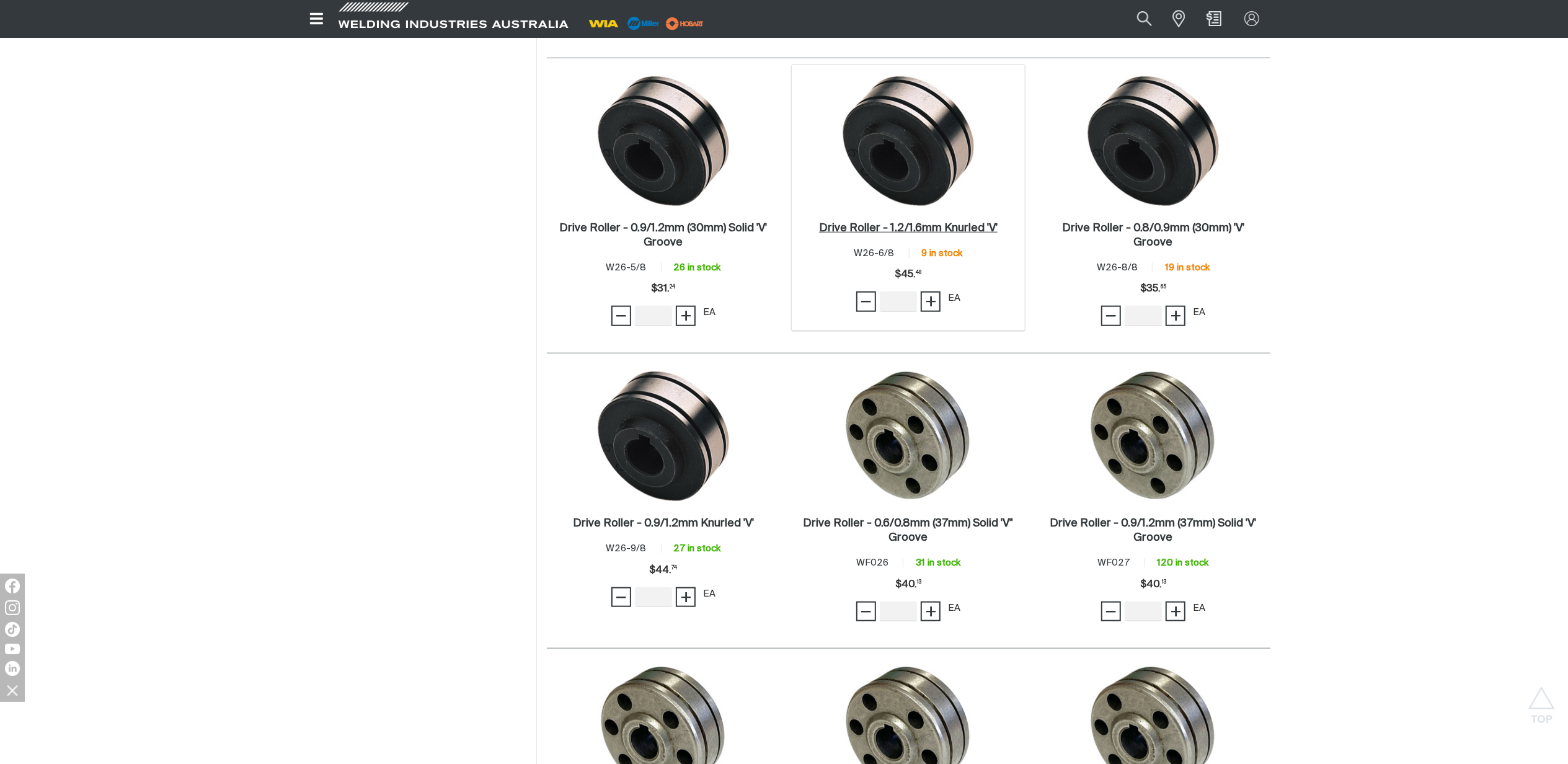
scroll to position [1075, 0]
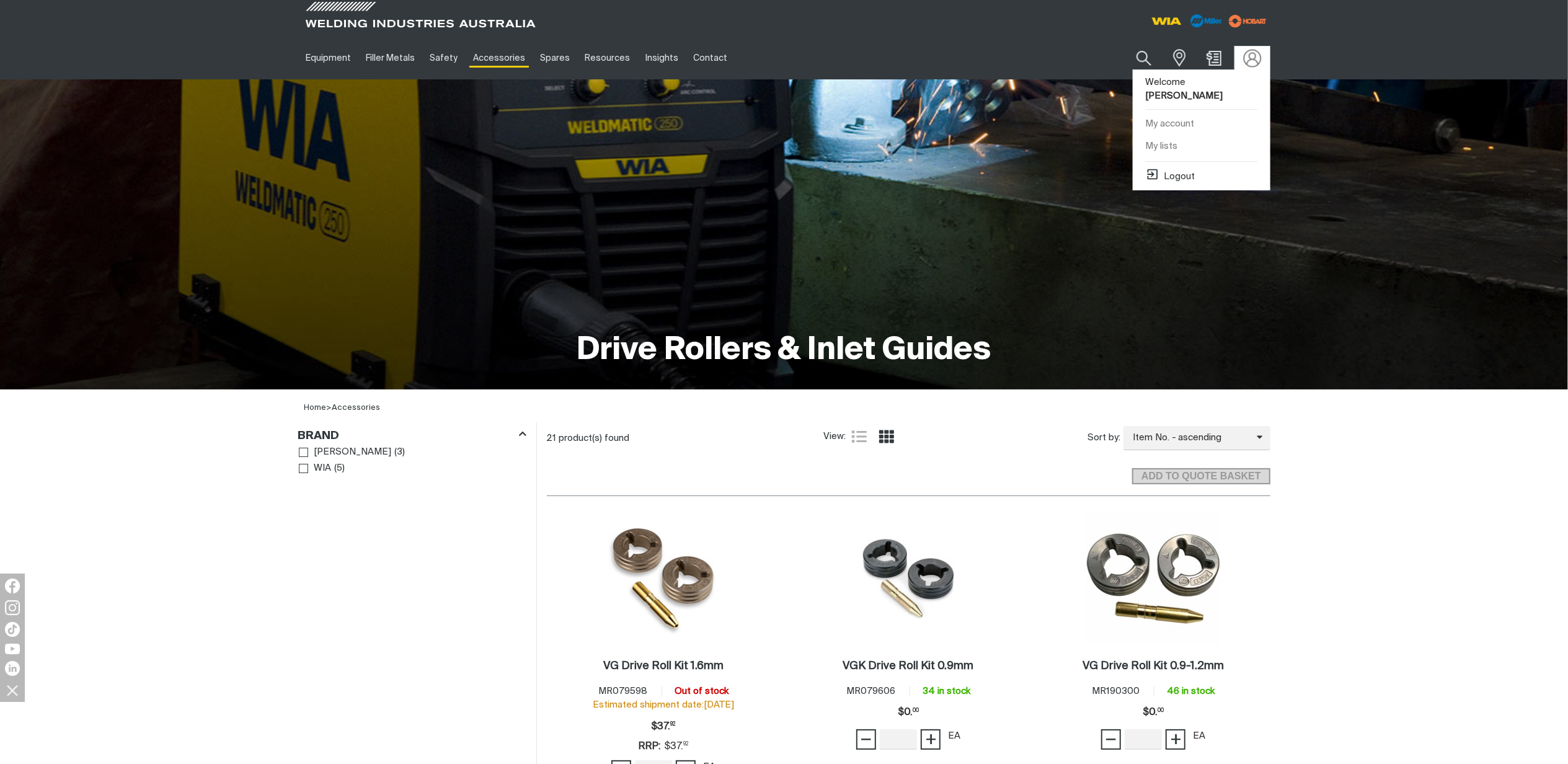
click at [1244, 58] on img at bounding box center [1252, 58] width 18 height 18
click at [1184, 169] on button "Logout" at bounding box center [1170, 174] width 50 height 15
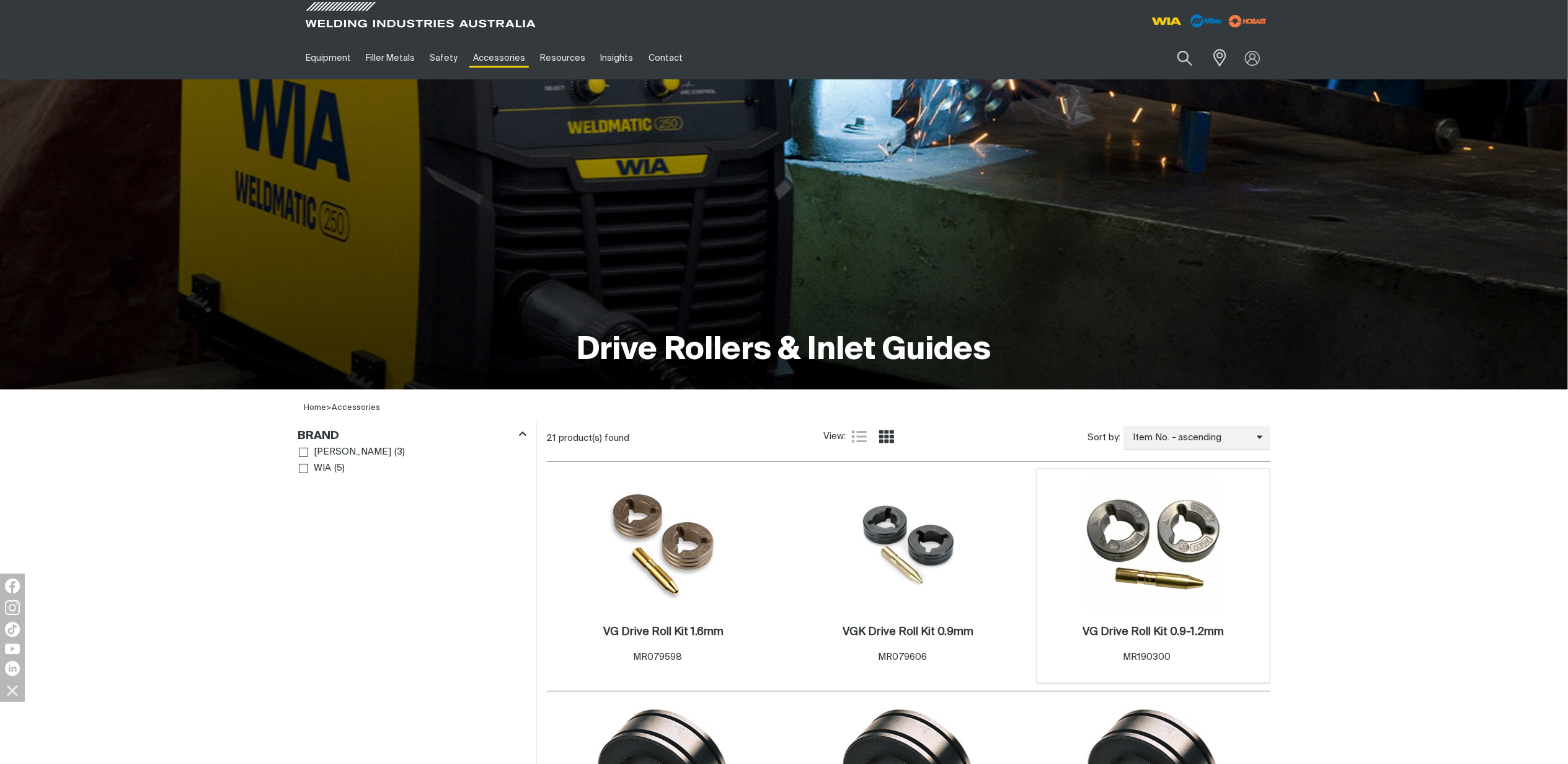
click at [1174, 574] on img at bounding box center [1153, 545] width 133 height 133
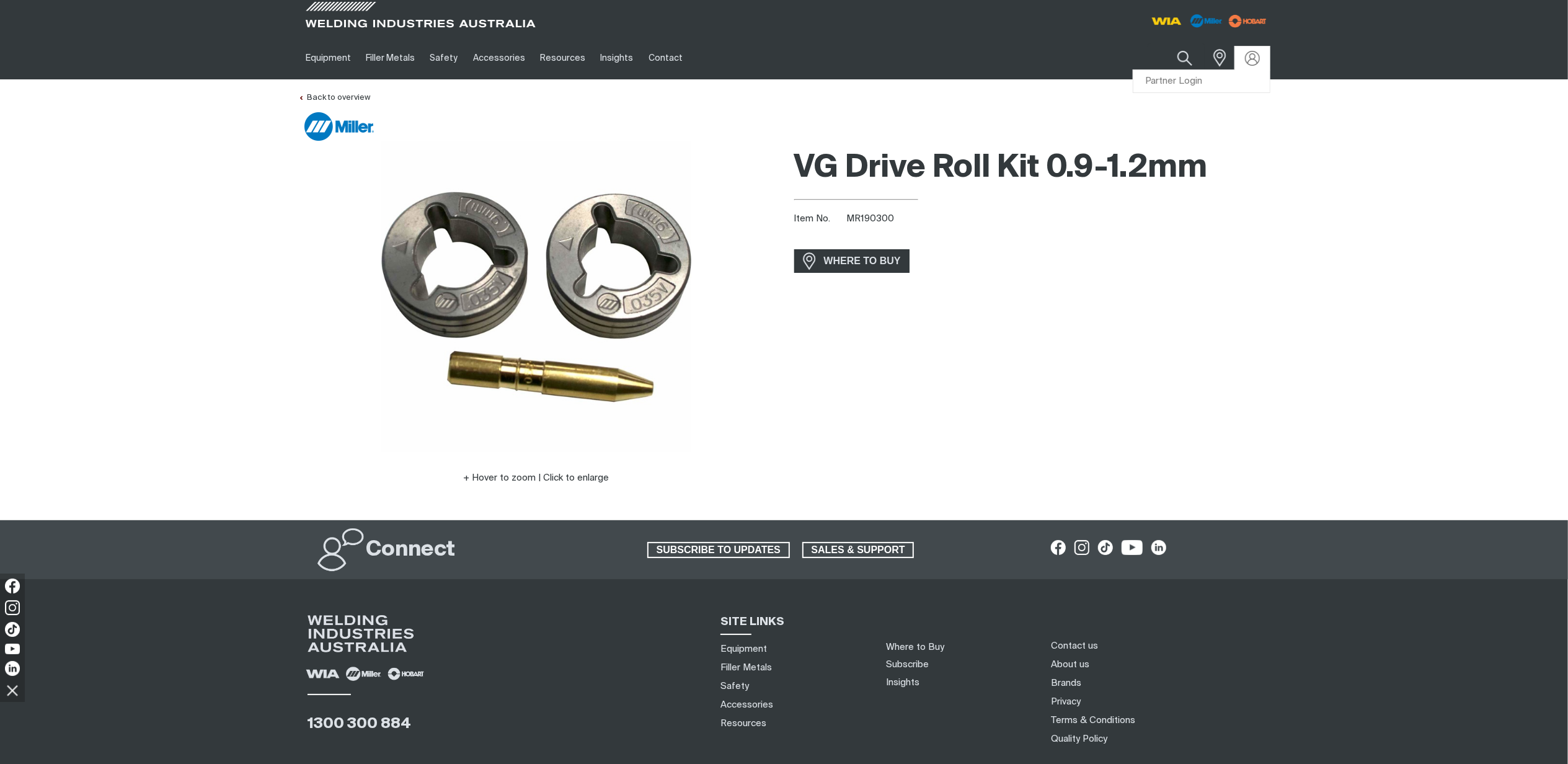
click at [1260, 60] on div at bounding box center [1253, 58] width 20 height 15
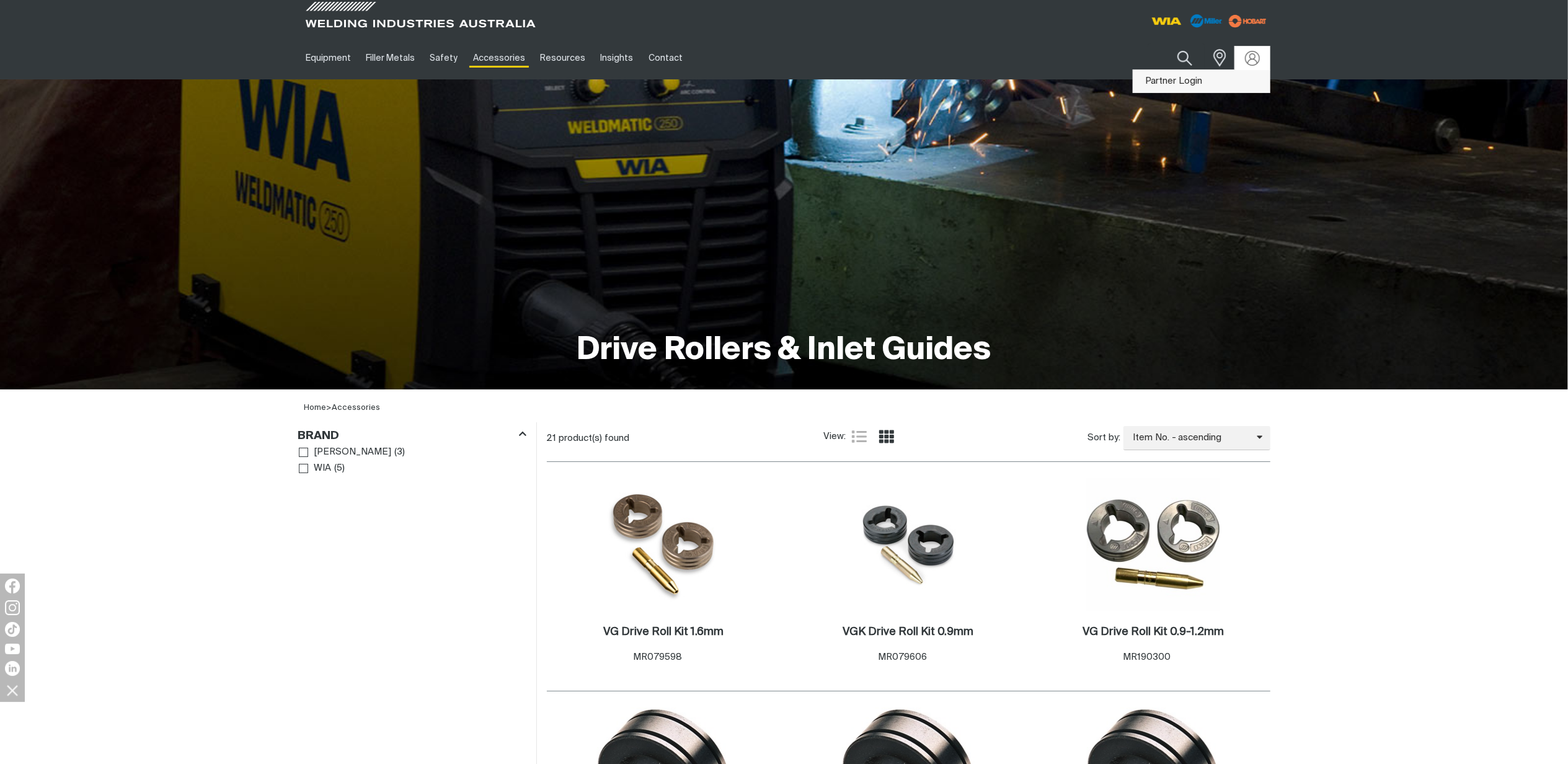
click at [1198, 80] on link "Partner Login" at bounding box center [1202, 81] width 137 height 23
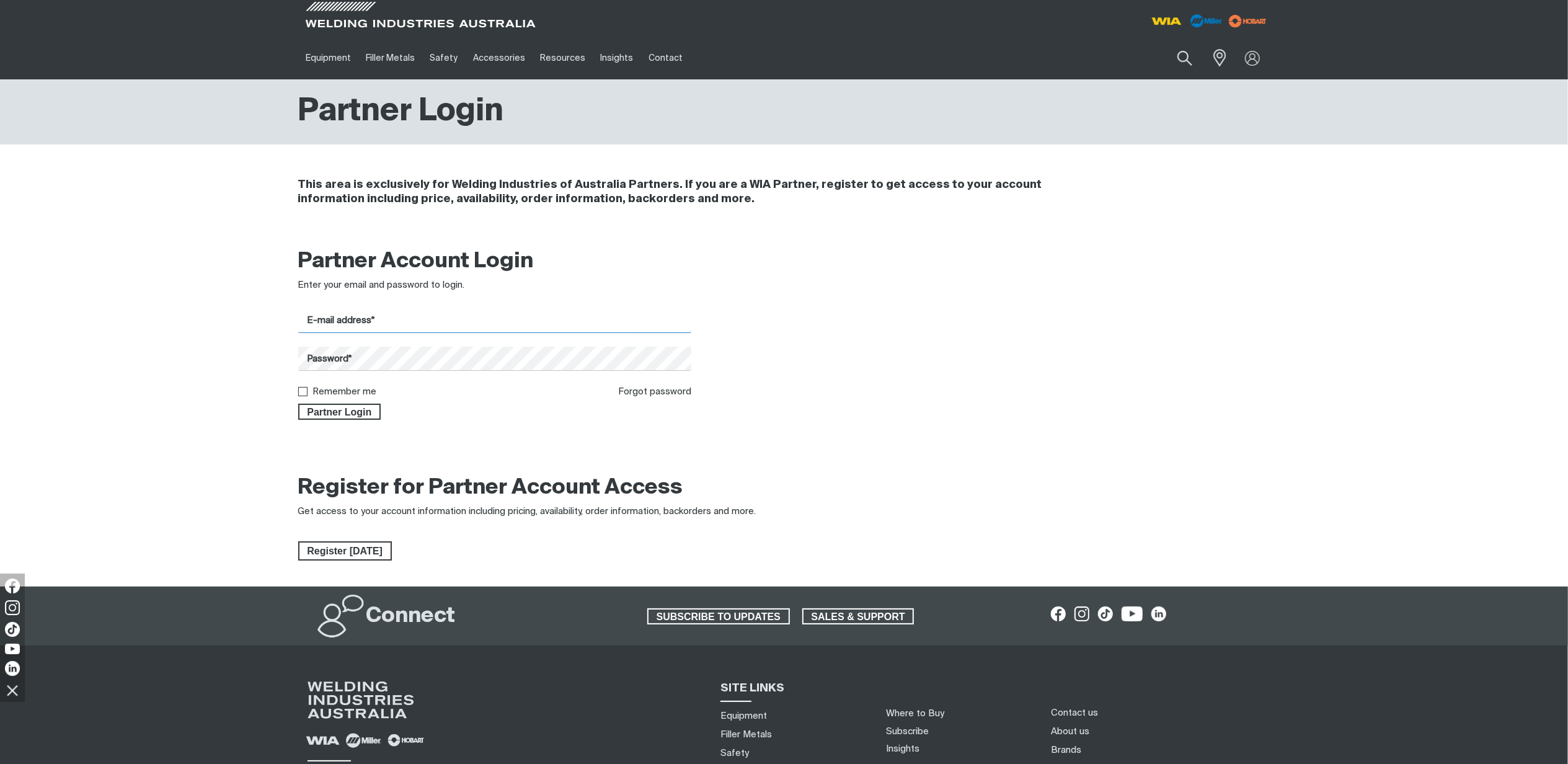
type input "[PERSON_NAME][EMAIL_ADDRESS][PERSON_NAME][DOMAIN_NAME]"
click at [337, 415] on span "Partner Login" at bounding box center [340, 412] width 81 height 17
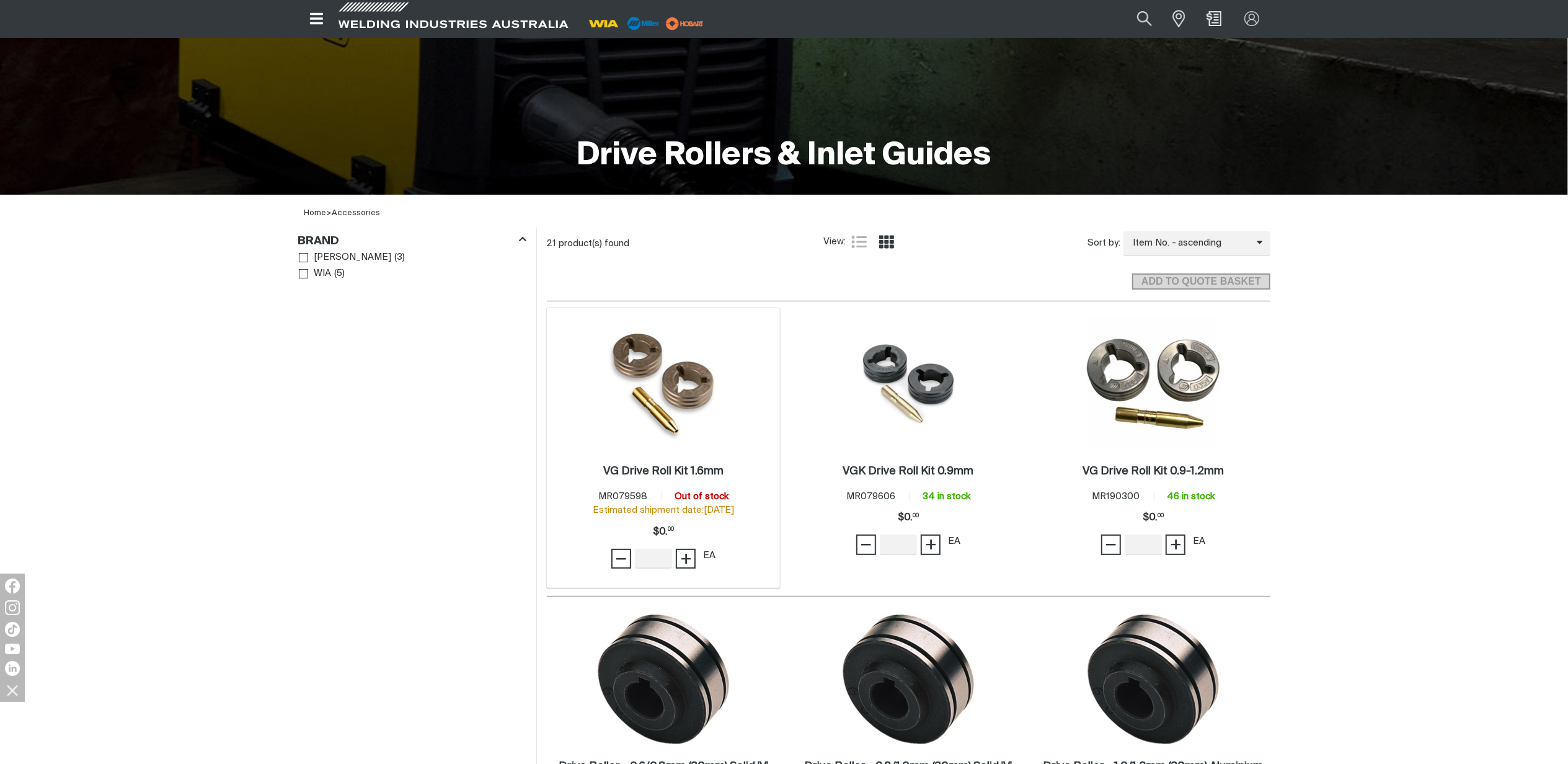
scroll to position [165, 0]
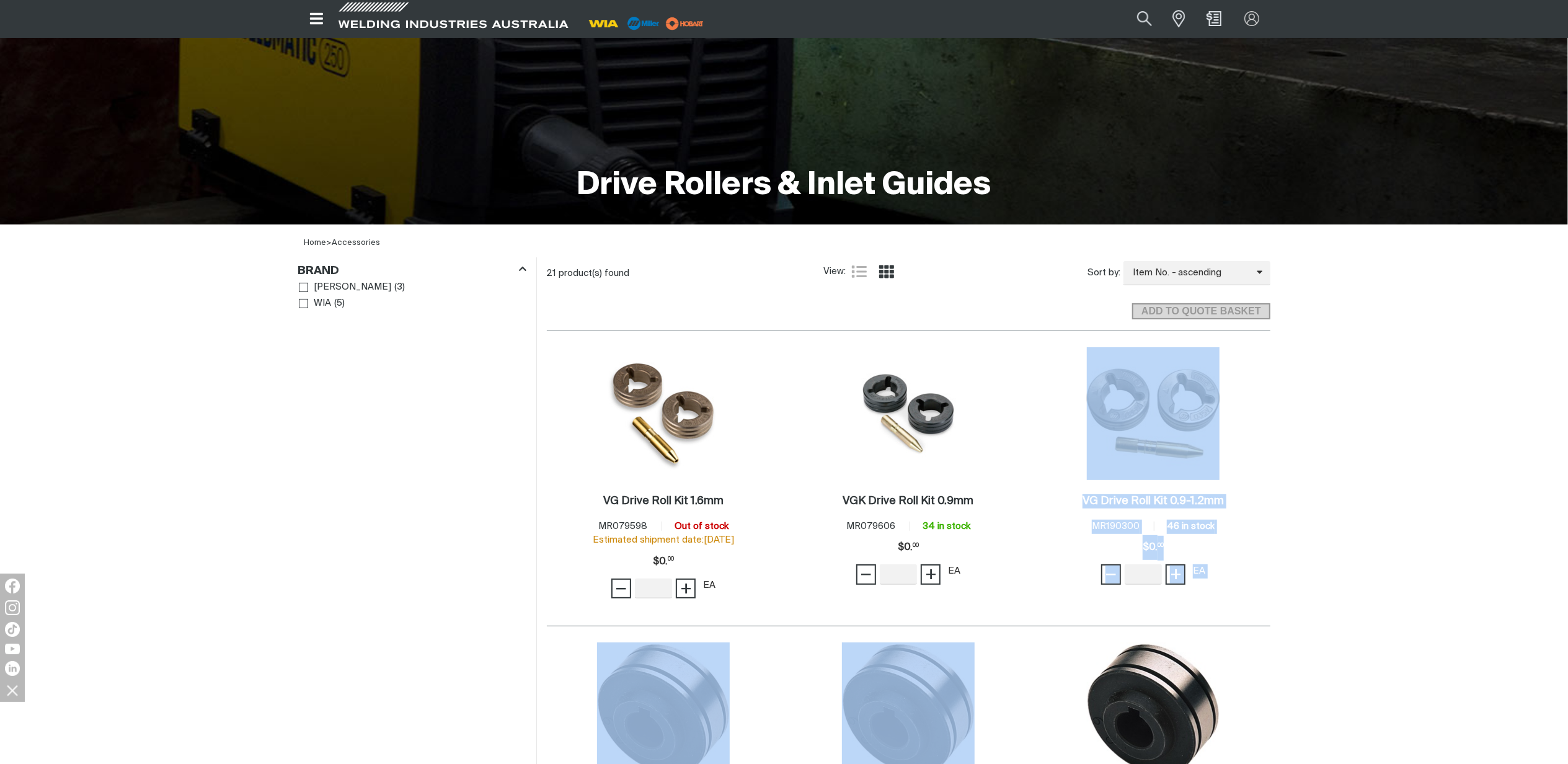
drag, startPoint x: 976, startPoint y: 618, endPoint x: 1065, endPoint y: 806, distance: 208.0
